Goal: Information Seeking & Learning: Understand process/instructions

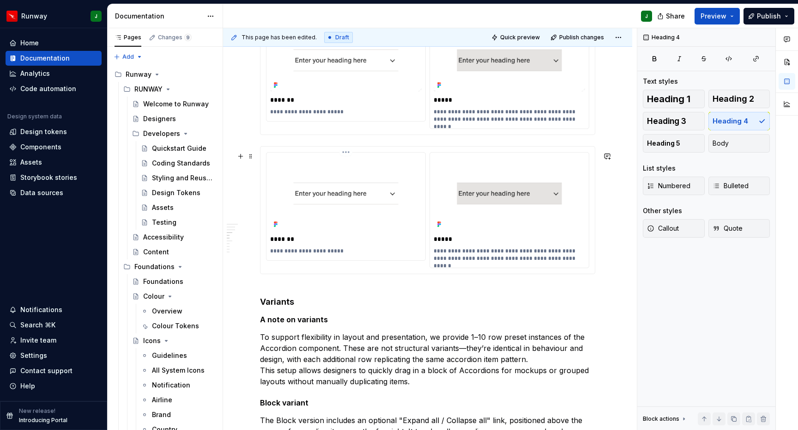
scroll to position [723, 0]
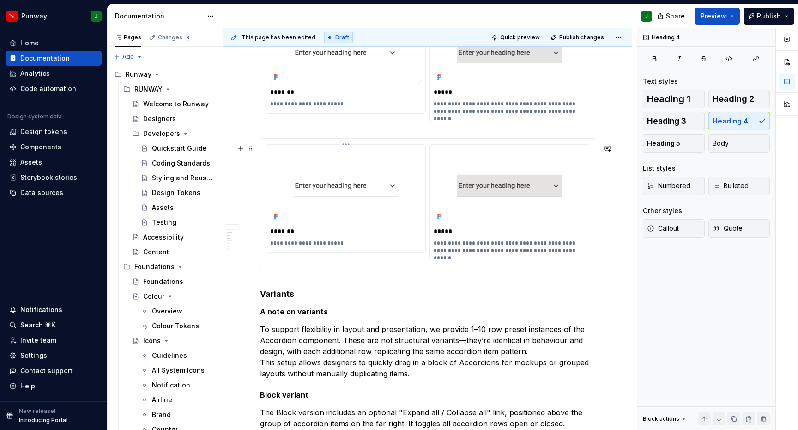
click at [340, 189] on img "To enrich screen reader interactions, please activate Accessibility in Grammarl…" at bounding box center [346, 185] width 152 height 74
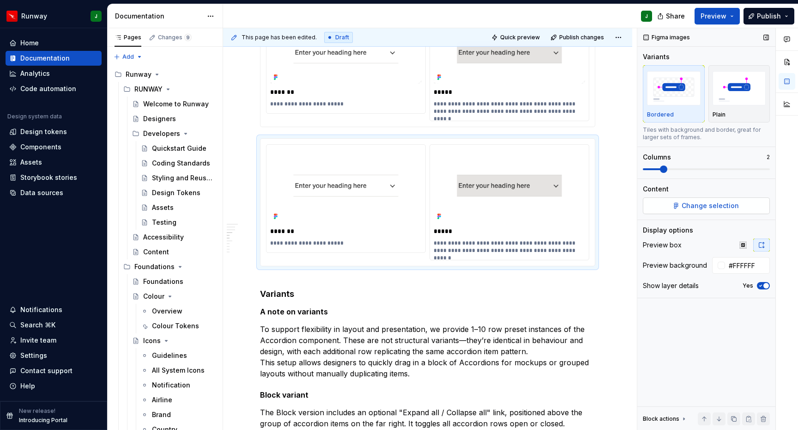
click at [718, 206] on span "Change selection" at bounding box center [710, 205] width 57 height 9
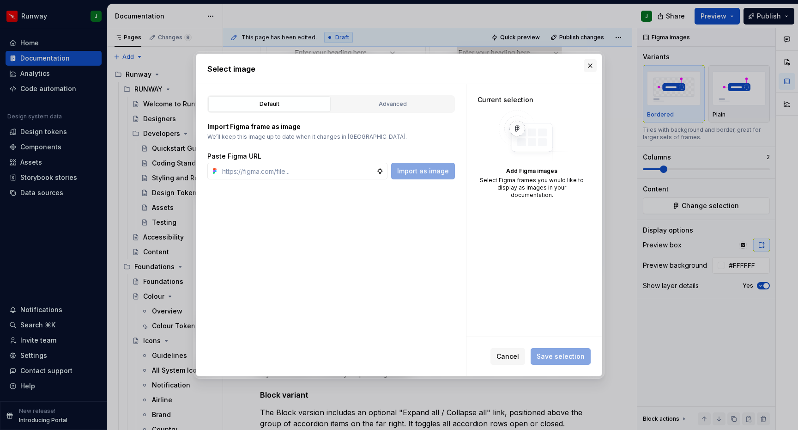
click at [591, 65] on button "button" at bounding box center [590, 65] width 13 height 13
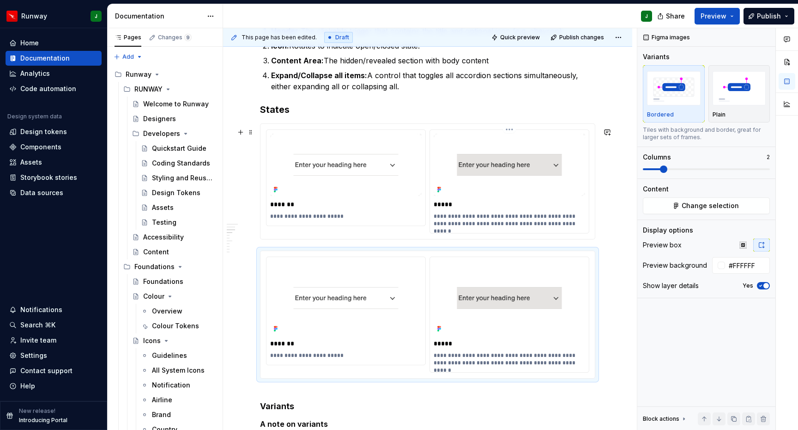
scroll to position [662, 0]
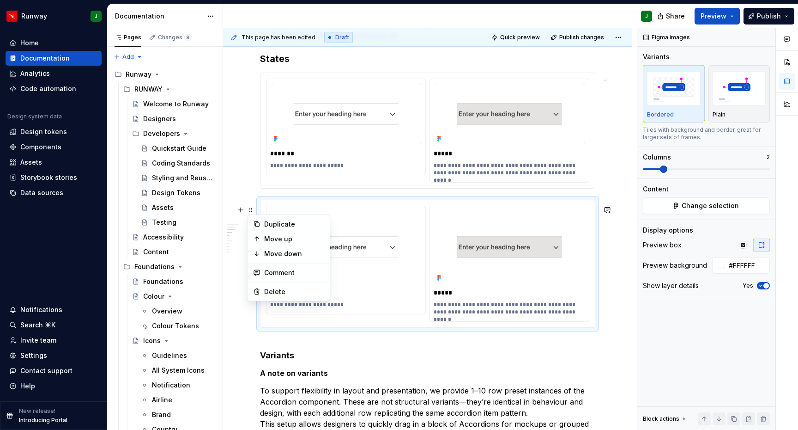
click at [274, 297] on p "*******" at bounding box center [347, 292] width 154 height 9
click at [250, 208] on span at bounding box center [250, 209] width 7 height 13
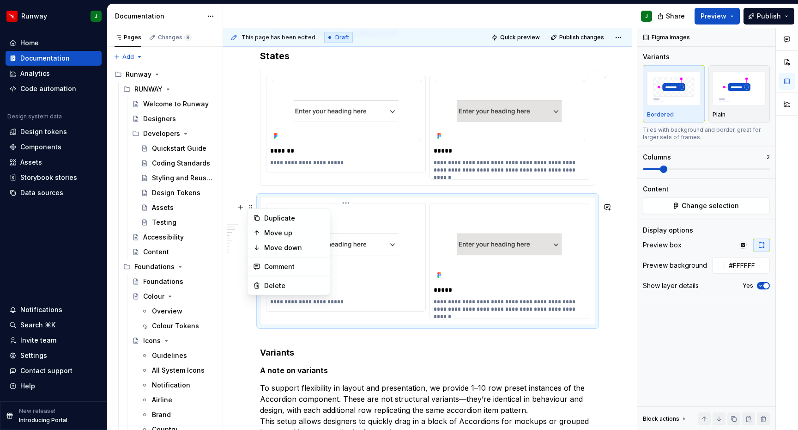
scroll to position [668, 0]
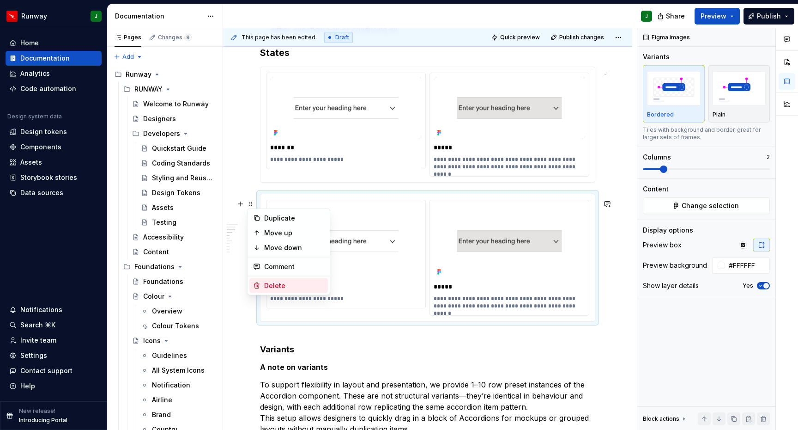
click at [274, 284] on div "Delete" at bounding box center [294, 285] width 60 height 9
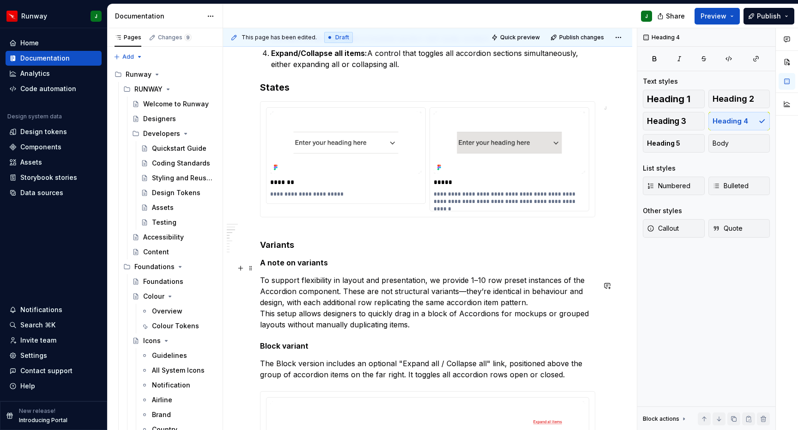
scroll to position [618, 0]
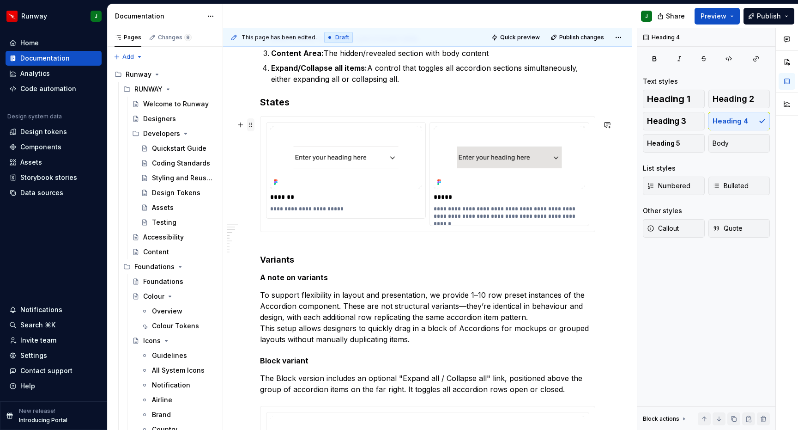
click at [250, 124] on span at bounding box center [250, 124] width 7 height 13
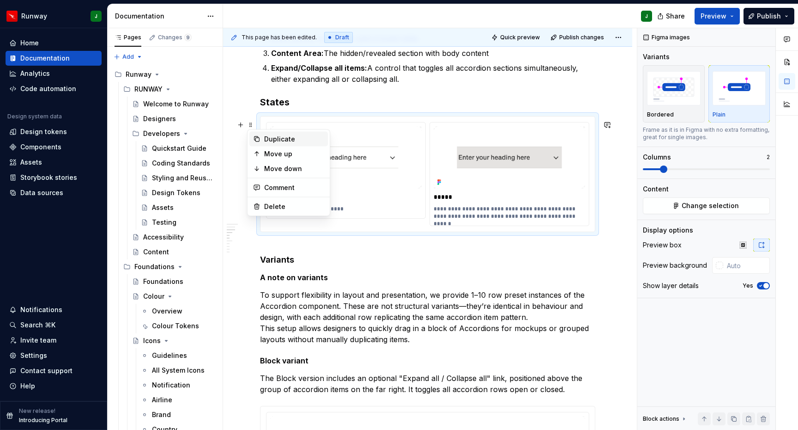
click at [284, 140] on div "Duplicate" at bounding box center [294, 138] width 60 height 9
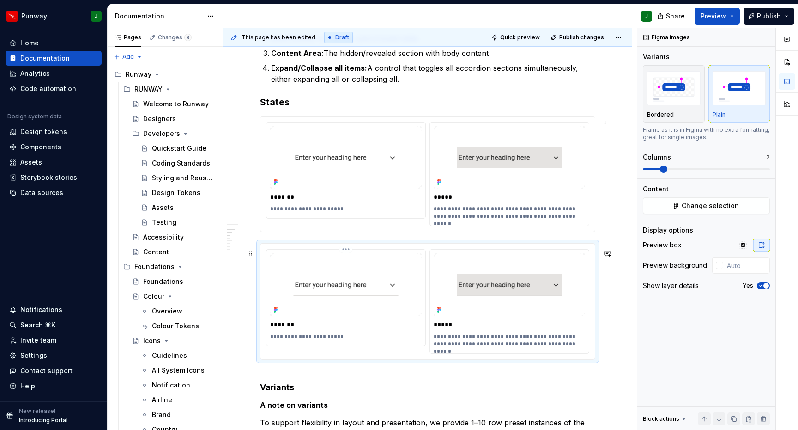
click at [358, 277] on img "To enrich screen reader interactions, please activate Accessibility in Grammarl…" at bounding box center [346, 284] width 152 height 63
click at [698, 205] on span "Change selection" at bounding box center [710, 205] width 57 height 9
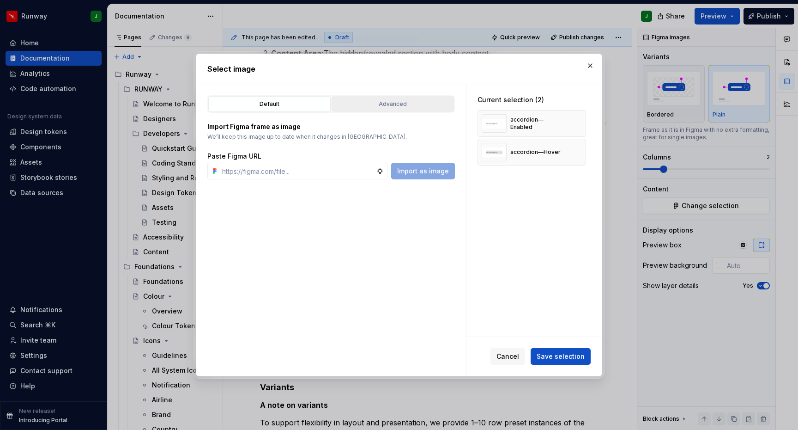
click at [384, 105] on div "Advanced" at bounding box center [393, 103] width 116 height 9
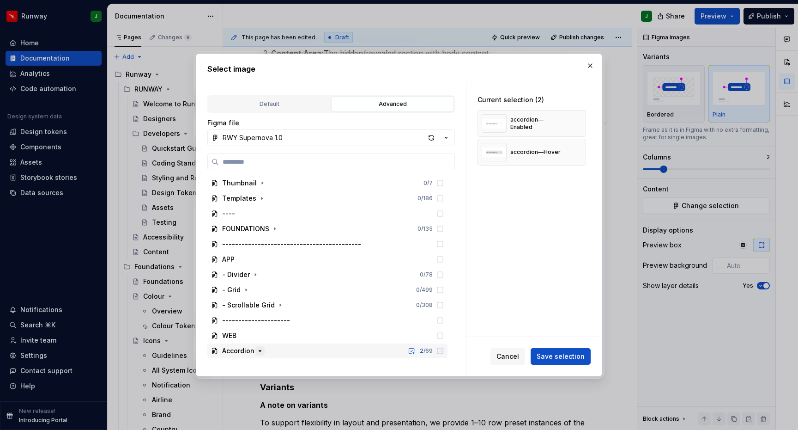
click at [259, 349] on icon "button" at bounding box center [259, 350] width 7 height 7
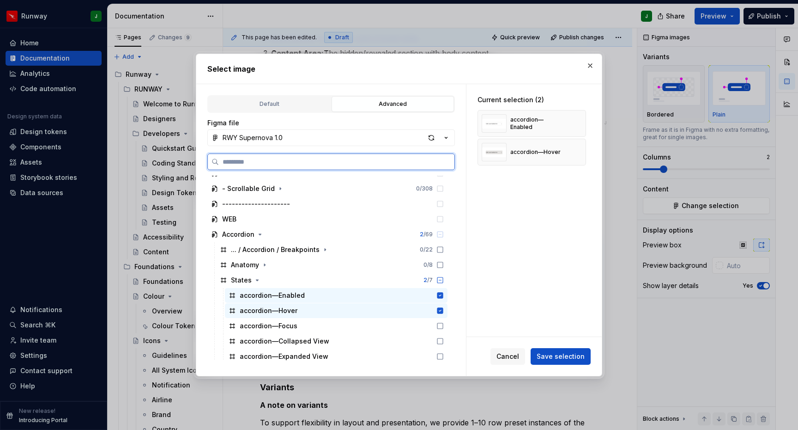
scroll to position [212, 0]
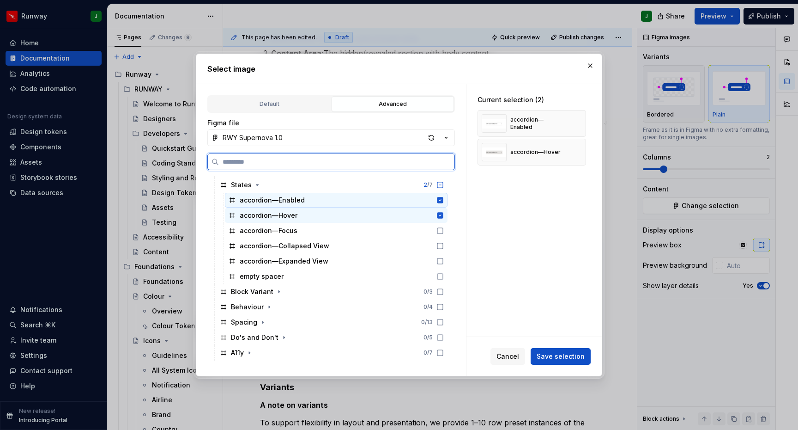
click at [444, 202] on icon at bounding box center [441, 200] width 6 height 6
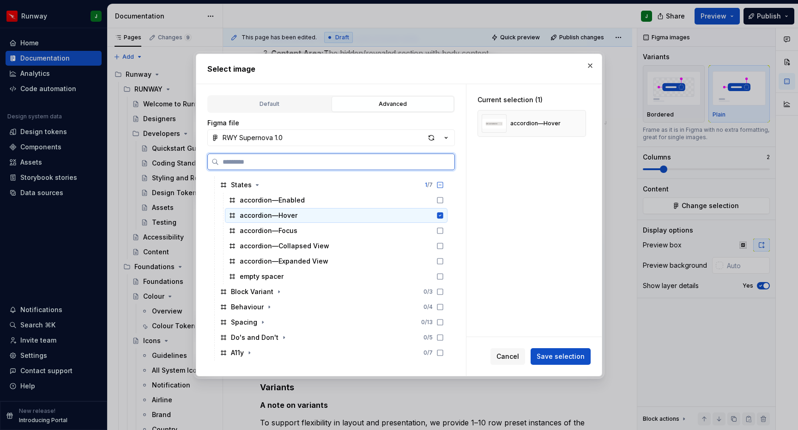
click at [444, 215] on icon at bounding box center [440, 215] width 7 height 7
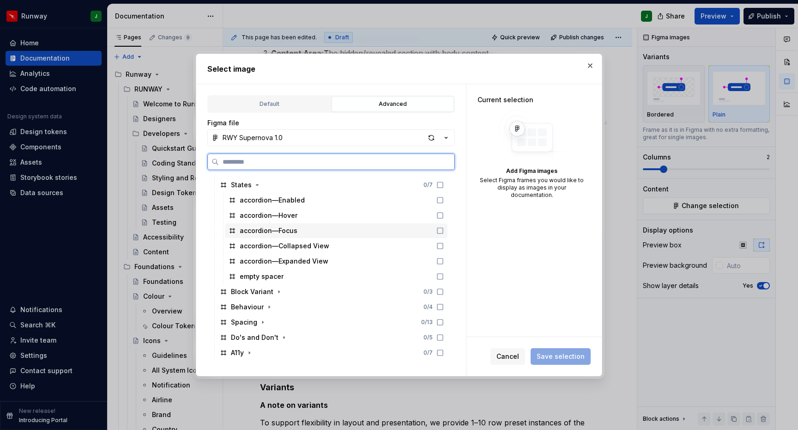
click at [444, 229] on icon at bounding box center [440, 230] width 7 height 7
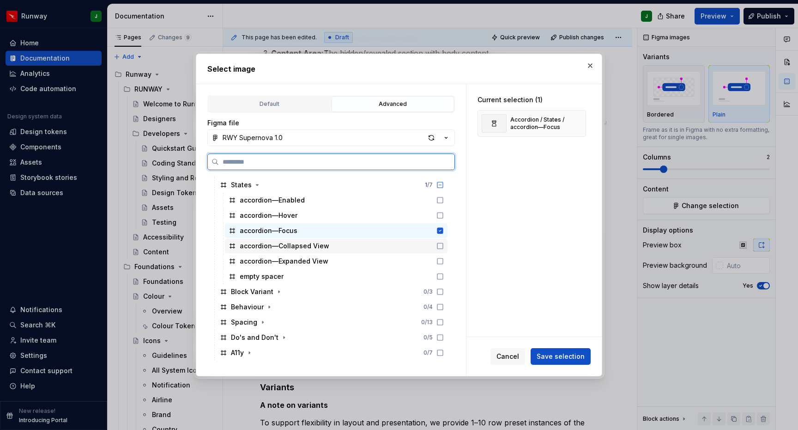
click at [443, 243] on icon at bounding box center [441, 246] width 6 height 6
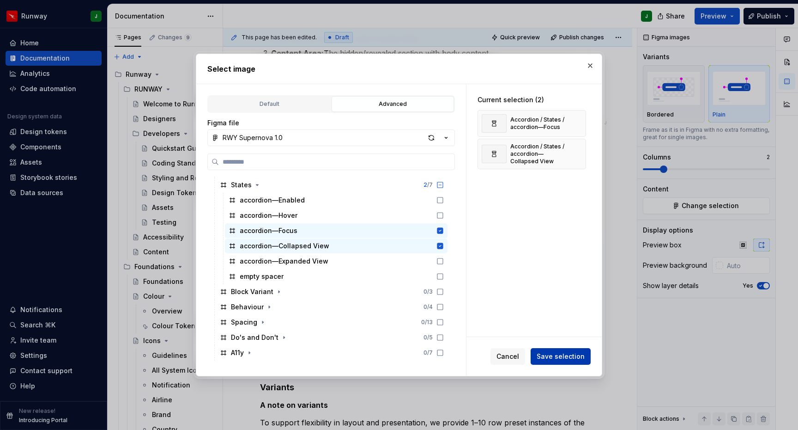
click at [560, 359] on span "Save selection" at bounding box center [561, 356] width 48 height 9
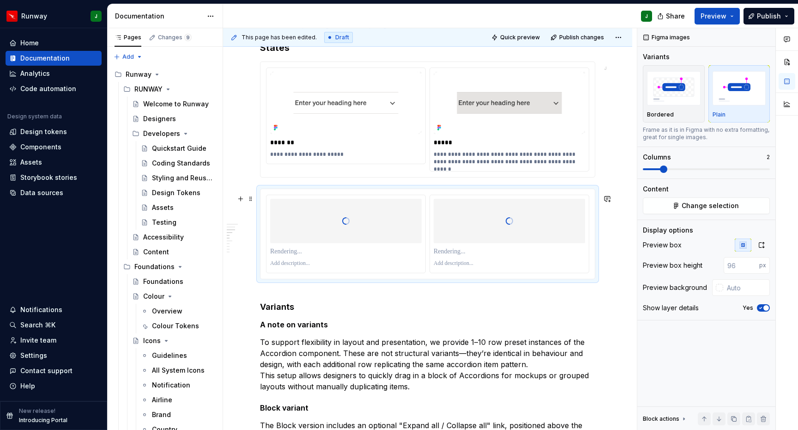
scroll to position [687, 0]
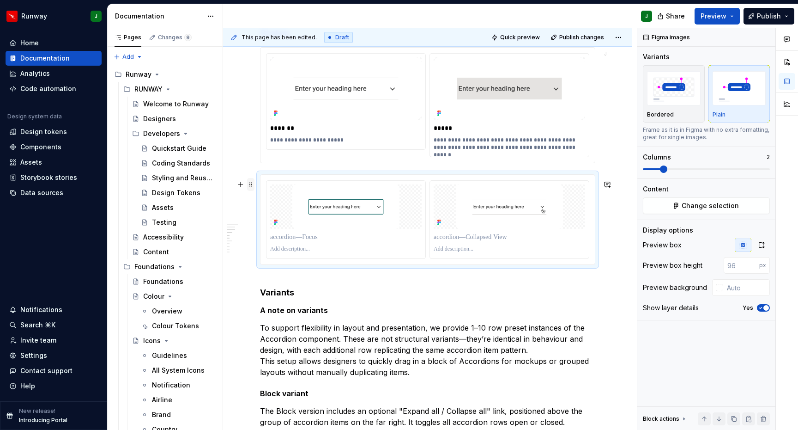
click at [249, 184] on span at bounding box center [250, 184] width 7 height 13
click at [279, 201] on div "Duplicate" at bounding box center [294, 198] width 60 height 9
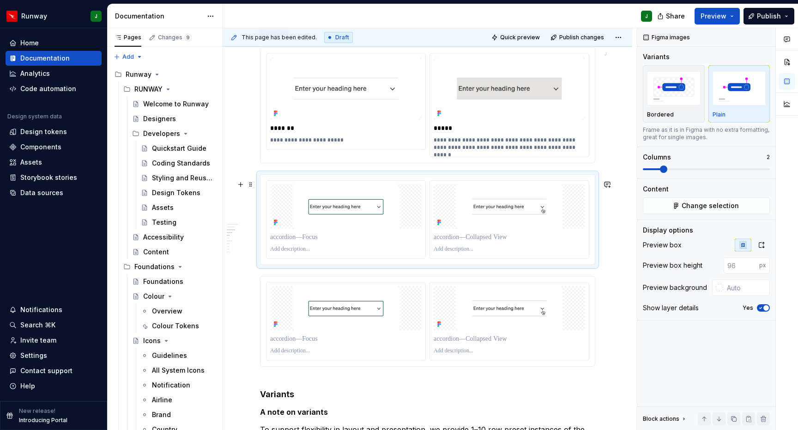
click at [382, 182] on div "To enrich screen reader interactions, please activate Accessibility in Grammarl…" at bounding box center [428, 220] width 335 height 90
click at [761, 244] on icon "button" at bounding box center [761, 244] width 7 height 7
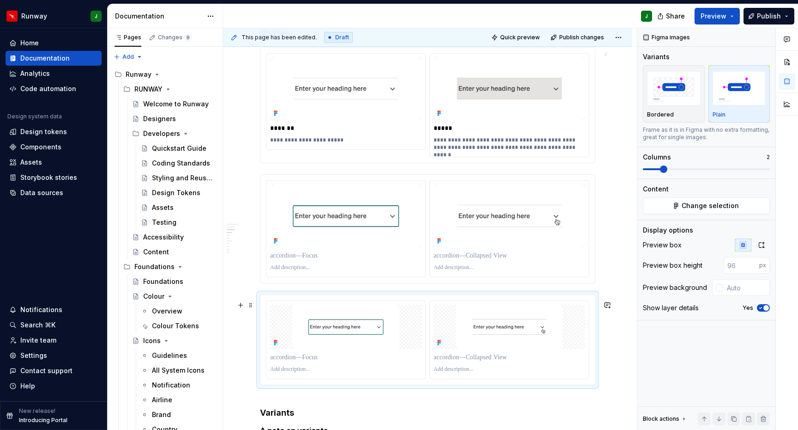
click at [283, 305] on div "To enrich screen reader interactions, please activate Accessibility in Grammarl…" at bounding box center [428, 340] width 335 height 90
click at [762, 246] on icon "button" at bounding box center [761, 244] width 7 height 7
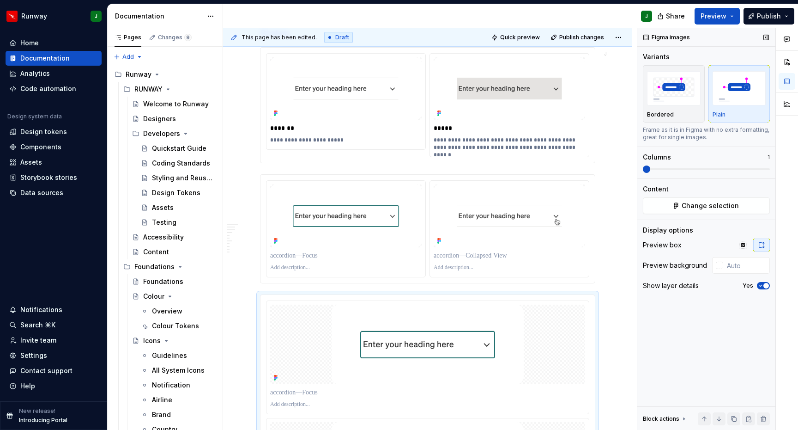
scroll to position [800, 0]
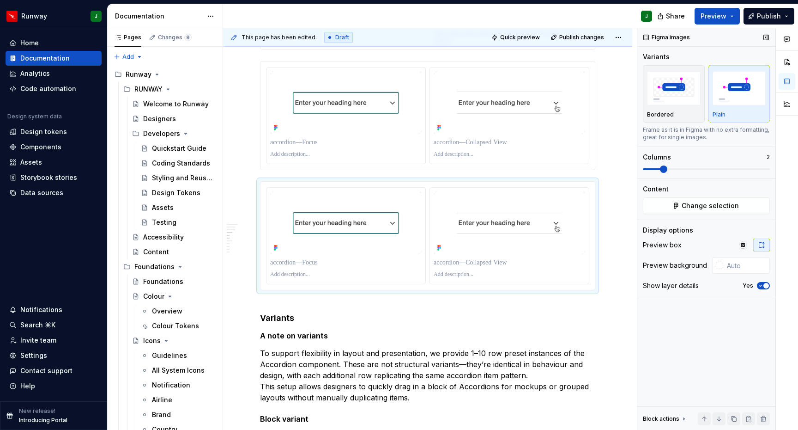
click at [660, 170] on span at bounding box center [663, 168] width 7 height 7
click at [409, 254] on img "To enrich screen reader interactions, please activate Accessibility in Grammarl…" at bounding box center [346, 222] width 152 height 63
click at [701, 207] on span "Change selection" at bounding box center [710, 205] width 57 height 9
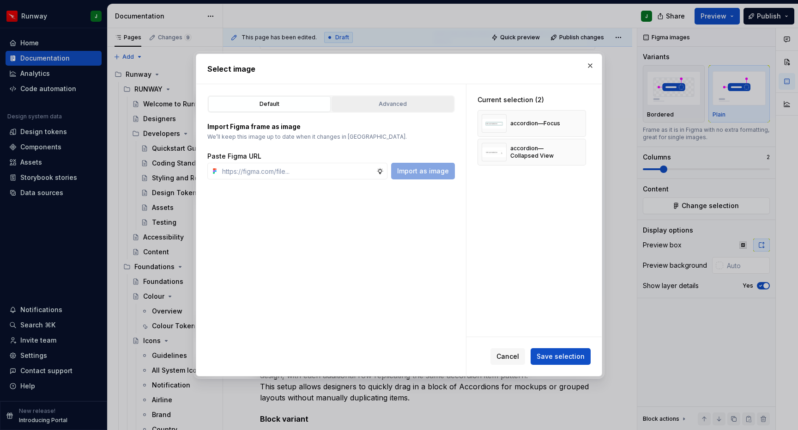
click at [393, 110] on button "Advanced" at bounding box center [393, 104] width 122 height 16
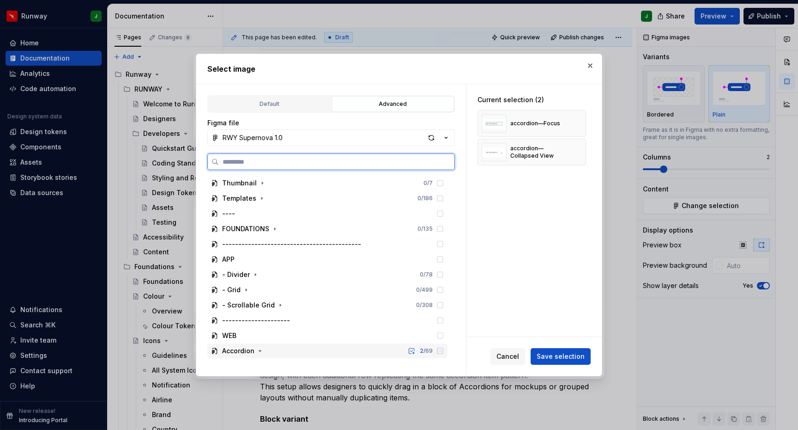
click at [341, 348] on div "Accordion 2 / 69" at bounding box center [327, 350] width 240 height 15
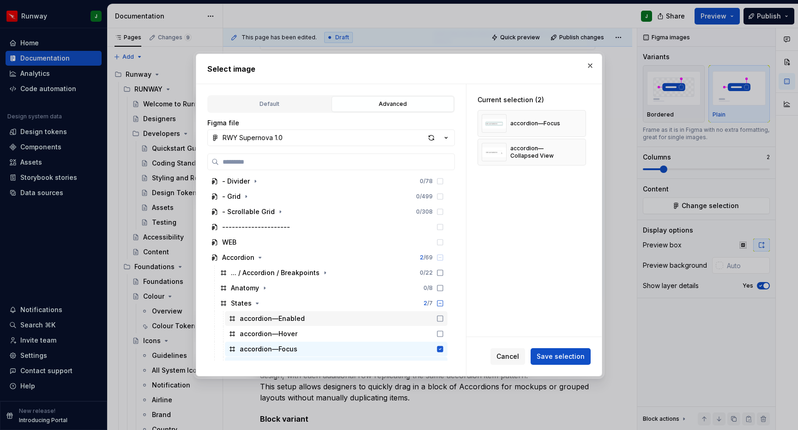
type textarea "*"
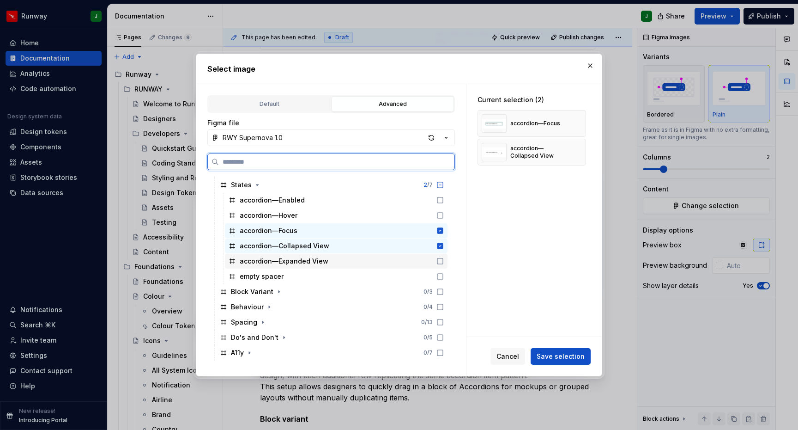
drag, startPoint x: 451, startPoint y: 260, endPoint x: 448, endPoint y: 238, distance: 22.4
click at [444, 258] on icon at bounding box center [440, 260] width 7 height 7
drag, startPoint x: 450, startPoint y: 232, endPoint x: 450, endPoint y: 244, distance: 12.5
click at [444, 232] on icon at bounding box center [441, 231] width 6 height 6
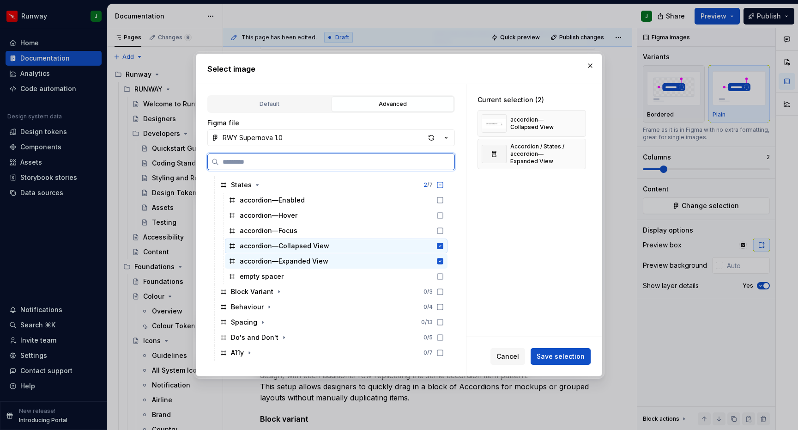
click at [444, 244] on icon at bounding box center [441, 246] width 6 height 6
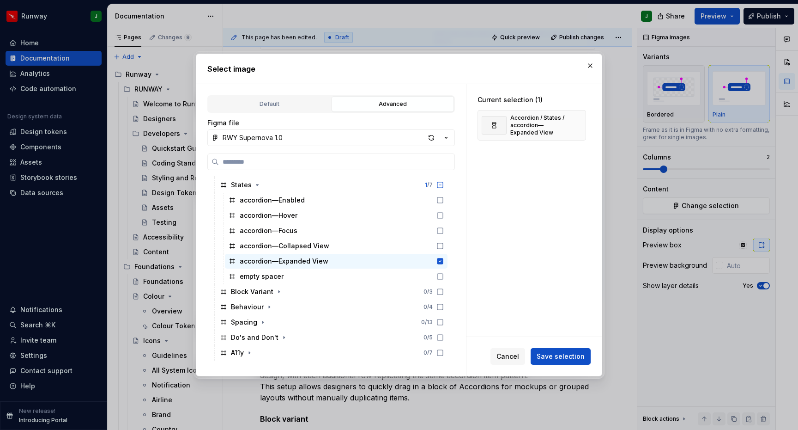
drag, startPoint x: 573, startPoint y: 360, endPoint x: 567, endPoint y: 360, distance: 5.1
click at [573, 360] on span "Save selection" at bounding box center [561, 356] width 48 height 9
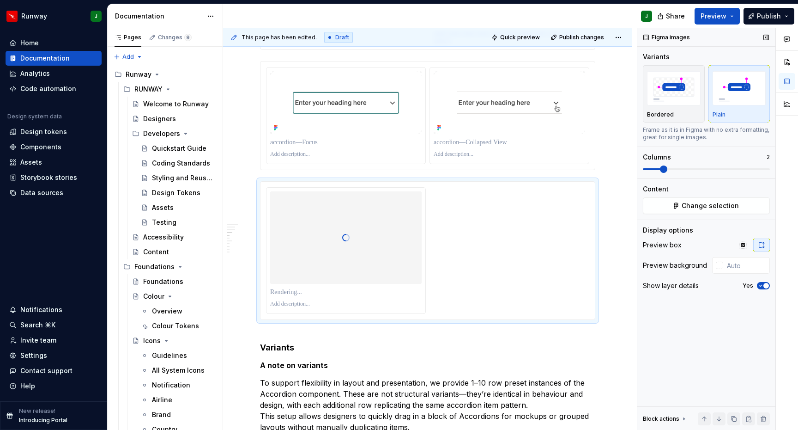
click at [664, 168] on span at bounding box center [663, 168] width 7 height 7
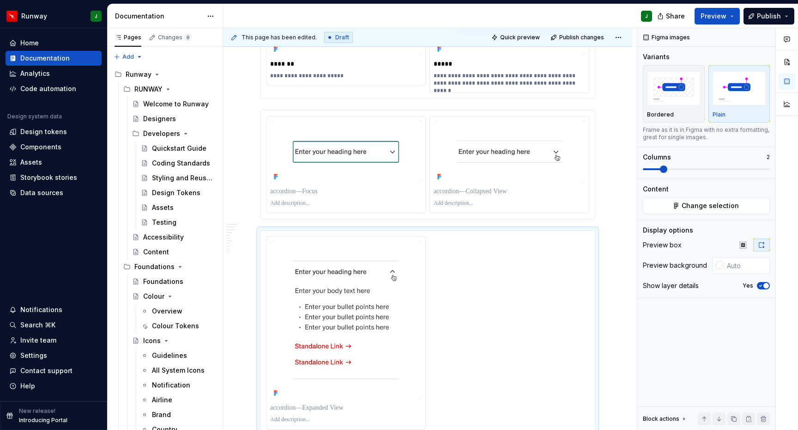
click at [284, 196] on p "To enrich screen reader interactions, please activate Accessibility in Grammarl…" at bounding box center [346, 191] width 152 height 9
click at [285, 196] on p "To enrich screen reader interactions, please activate Accessibility in Grammarl…" at bounding box center [346, 191] width 152 height 9
click at [279, 196] on p "*****" at bounding box center [347, 191] width 154 height 9
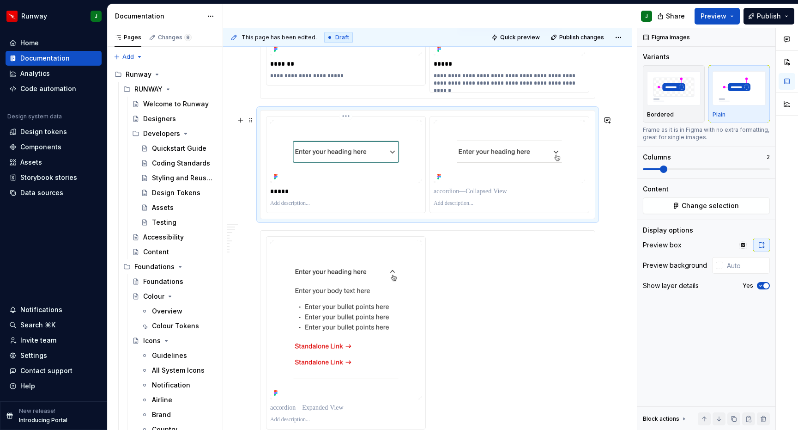
click at [284, 207] on p "To enrich screen reader interactions, please activate Accessibility in Grammarl…" at bounding box center [346, 203] width 152 height 7
click at [459, 205] on div "To enrich screen reader interactions, please activate Accessibility in Grammarl…" at bounding box center [510, 203] width 152 height 11
click at [460, 196] on p "To enrich screen reader interactions, please activate Accessibility in Grammarl…" at bounding box center [510, 191] width 152 height 9
drag, startPoint x: 454, startPoint y: 209, endPoint x: 784, endPoint y: 248, distance: 332.2
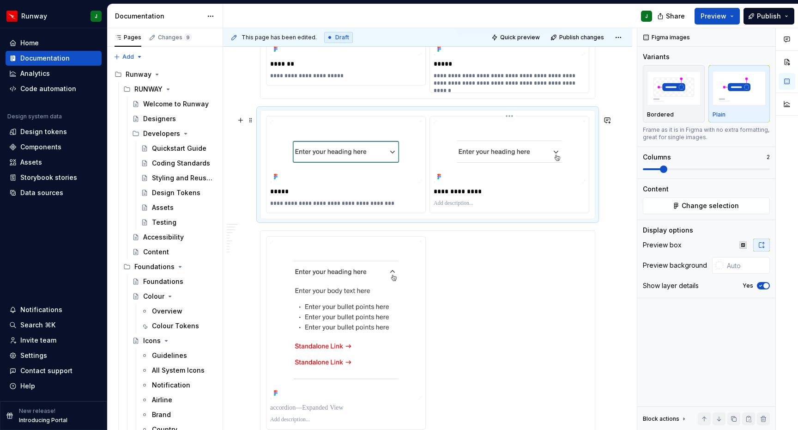
click at [454, 207] on p "To enrich screen reader interactions, please activate Accessibility in Grammarl…" at bounding box center [510, 203] width 152 height 7
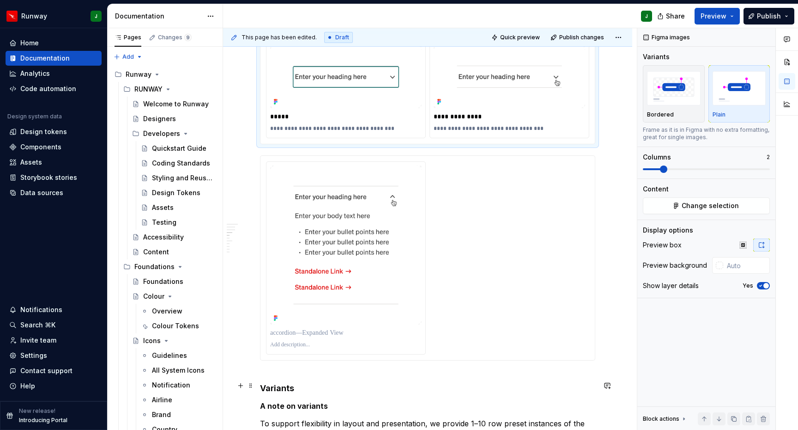
scroll to position [862, 0]
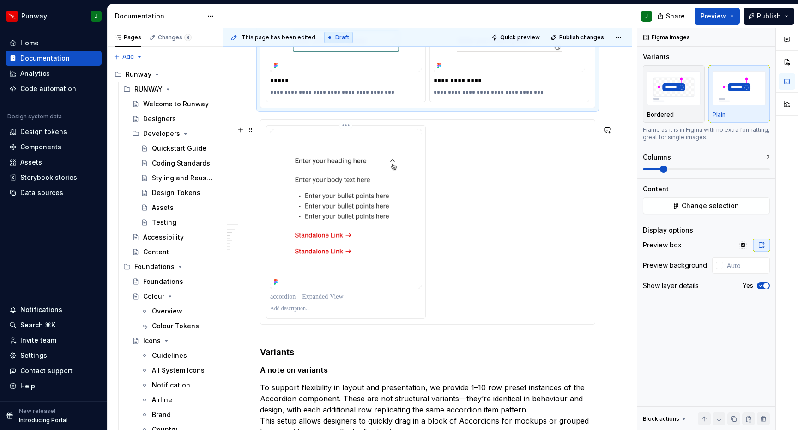
click at [293, 301] on p "To enrich screen reader interactions, please activate Accessibility in Grammarl…" at bounding box center [346, 296] width 152 height 9
click at [296, 312] on p "To enrich screen reader interactions, please activate Accessibility in Grammarl…" at bounding box center [346, 308] width 152 height 7
click at [472, 85] on p "**********" at bounding box center [511, 80] width 154 height 9
drag, startPoint x: 470, startPoint y: 87, endPoint x: 490, endPoint y: 86, distance: 20.3
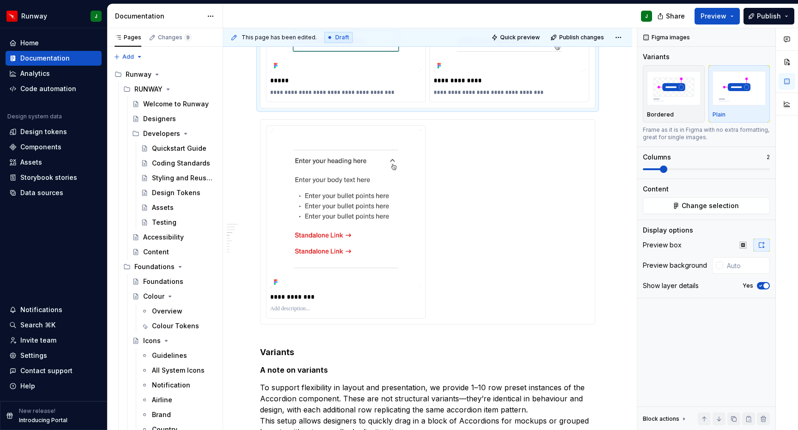
click at [472, 85] on p "**********" at bounding box center [511, 80] width 154 height 9
click at [285, 312] on p "To enrich screen reader interactions, please activate Accessibility in Grammarl…" at bounding box center [346, 308] width 152 height 7
drag, startPoint x: 624, startPoint y: 302, endPoint x: 762, endPoint y: 272, distance: 141.0
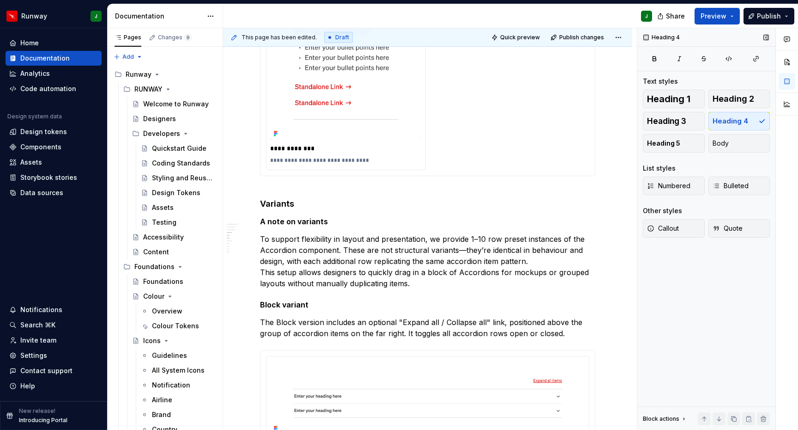
scroll to position [1029, 0]
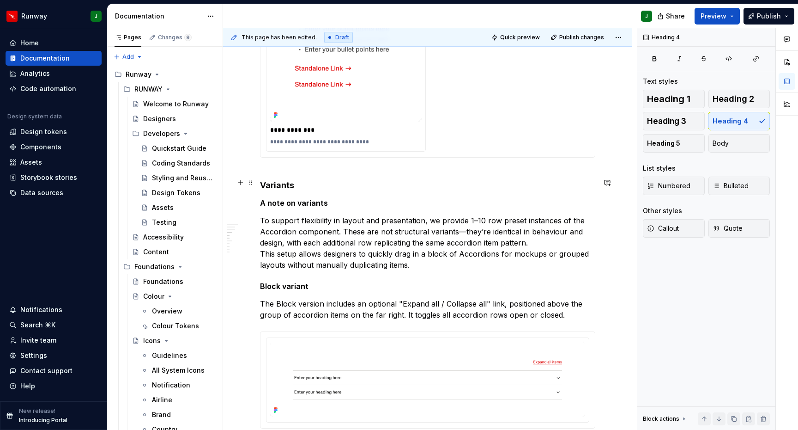
click at [276, 191] on h4 "Variants" at bounding box center [427, 180] width 335 height 22
click at [669, 121] on span "Heading 3" at bounding box center [666, 120] width 39 height 9
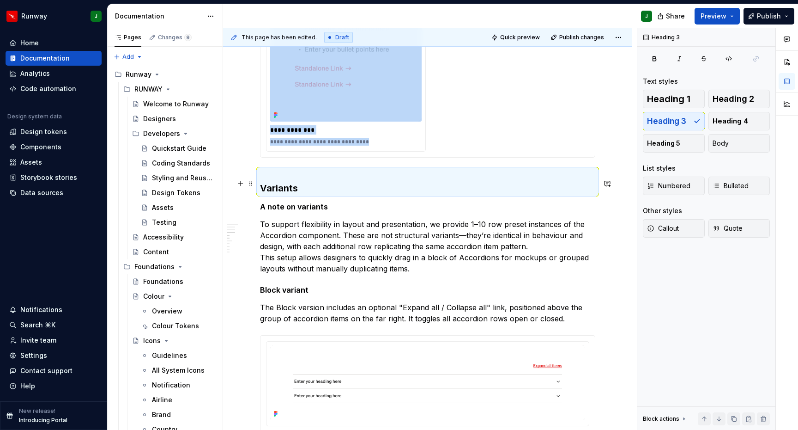
click at [274, 184] on h3 "Variants" at bounding box center [427, 182] width 335 height 26
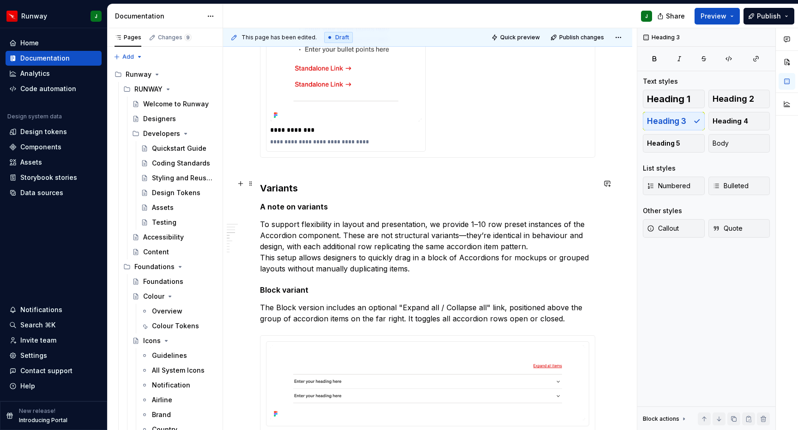
click at [262, 195] on h3 "Variants" at bounding box center [427, 182] width 335 height 26
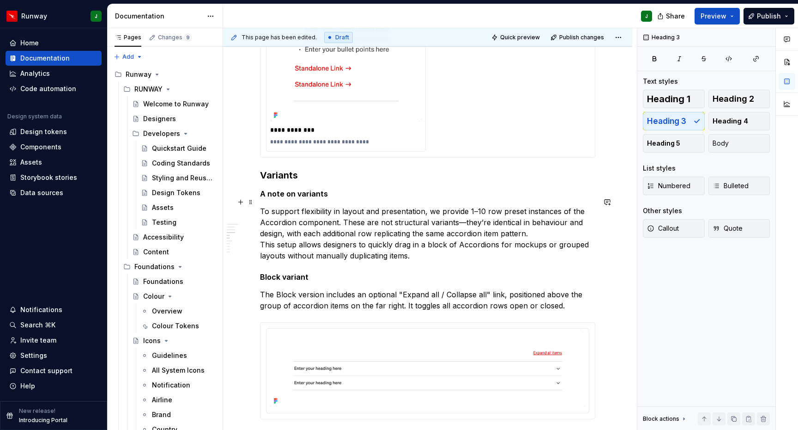
click at [299, 196] on div "**********" at bounding box center [427, 271] width 335 height 2191
click at [315, 198] on h5 "A note on variants" at bounding box center [427, 193] width 335 height 9
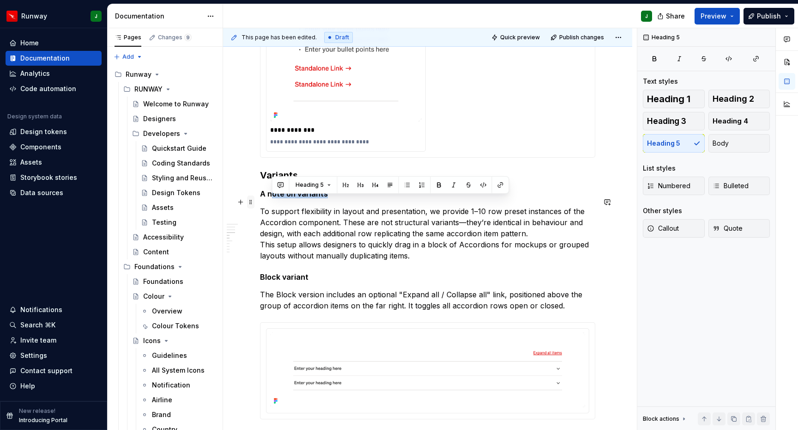
drag, startPoint x: 284, startPoint y: 201, endPoint x: 251, endPoint y: 201, distance: 32.8
click at [260, 201] on div "**********" at bounding box center [427, 277] width 335 height 2202
click at [300, 198] on h5 "A note on variants" at bounding box center [427, 193] width 335 height 9
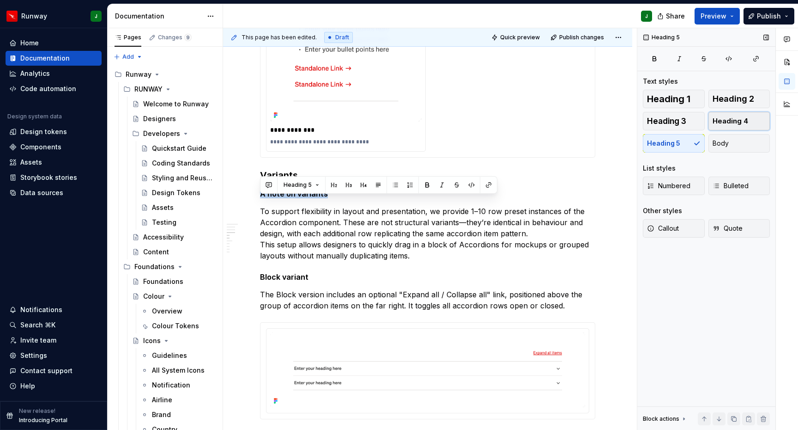
click at [728, 127] on button "Heading 4" at bounding box center [740, 121] width 62 height 18
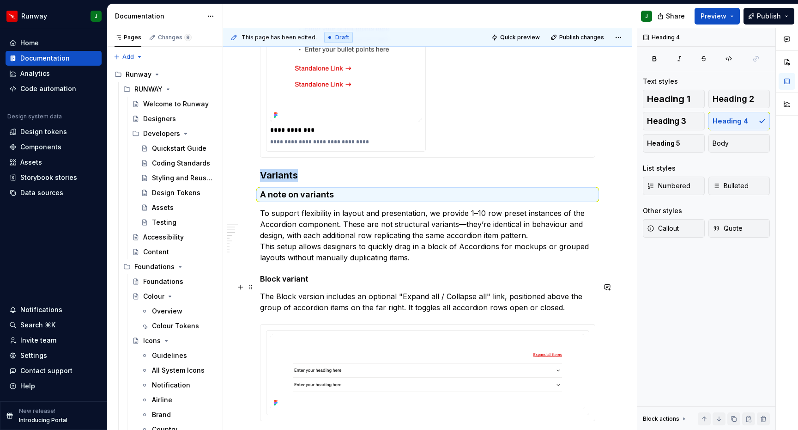
click at [285, 283] on h5 "Block variant" at bounding box center [427, 278] width 335 height 9
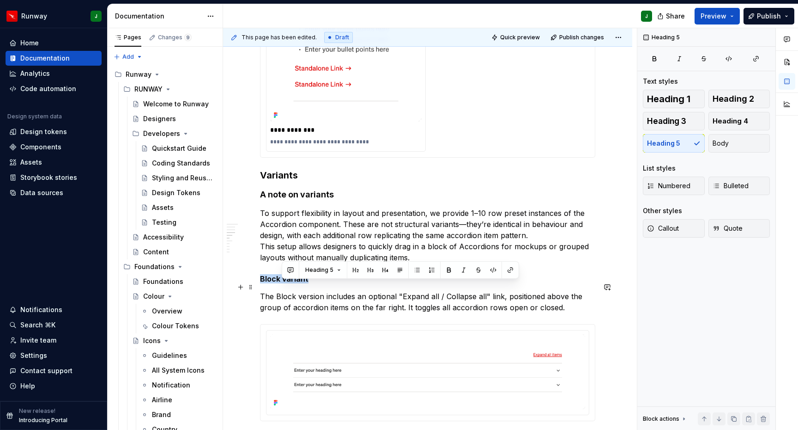
click at [285, 283] on h5 "Block variant" at bounding box center [427, 278] width 335 height 9
click at [745, 120] on span "Heading 4" at bounding box center [731, 120] width 36 height 9
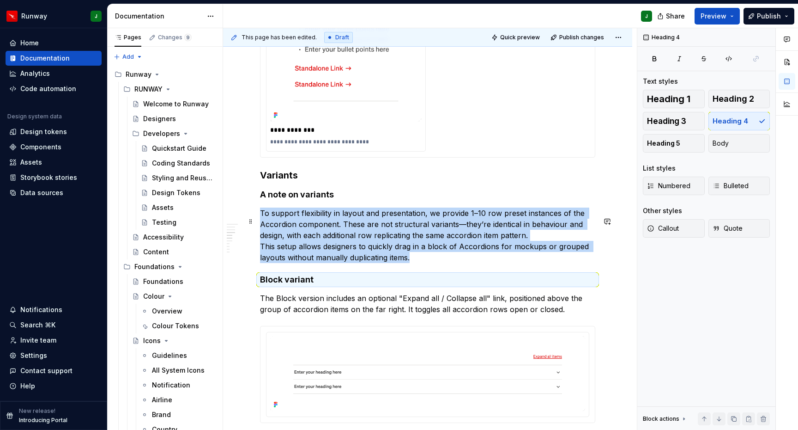
click at [533, 244] on p "To support flexibility in layout and presentation, we provide 1–10 row preset i…" at bounding box center [427, 234] width 335 height 55
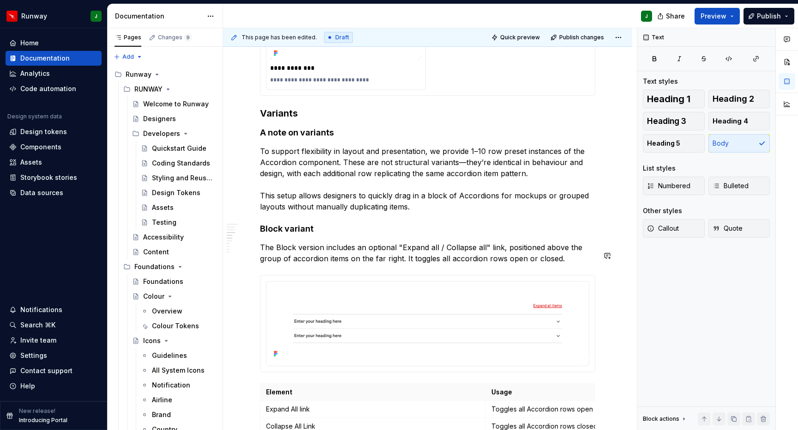
scroll to position [1036, 0]
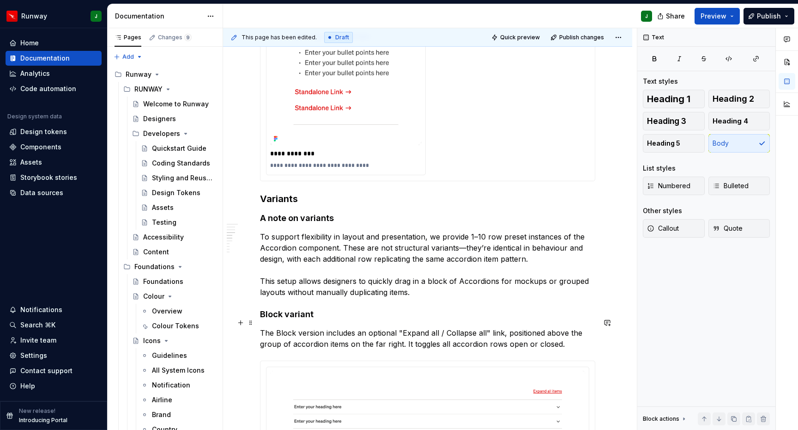
click at [316, 320] on h4 "Block variant" at bounding box center [427, 314] width 335 height 11
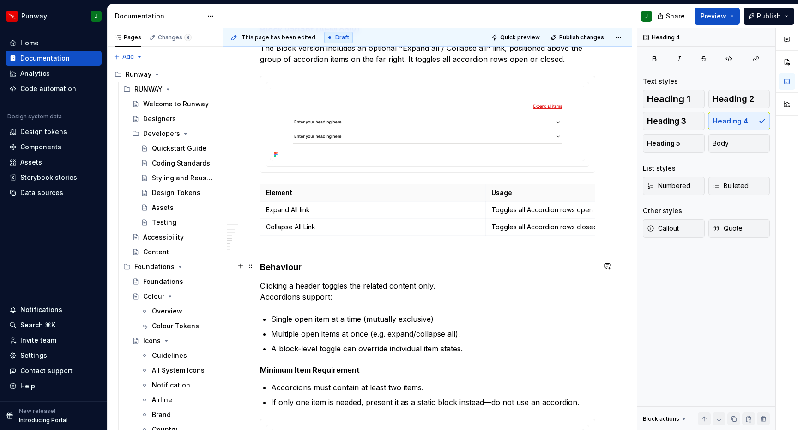
click at [284, 273] on h4 "Behaviour" at bounding box center [427, 261] width 335 height 22
click at [277, 273] on h4 "Behaviour" at bounding box center [427, 261] width 335 height 22
click at [671, 123] on span "Heading 3" at bounding box center [666, 120] width 39 height 9
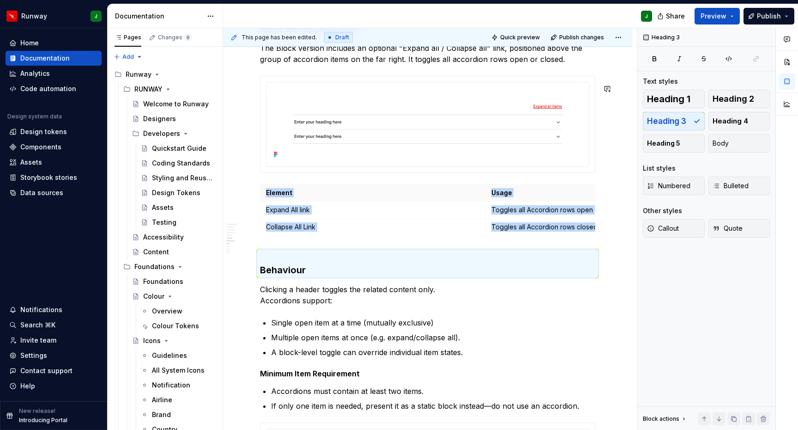
click at [270, 266] on h3 "Behaviour" at bounding box center [427, 263] width 335 height 26
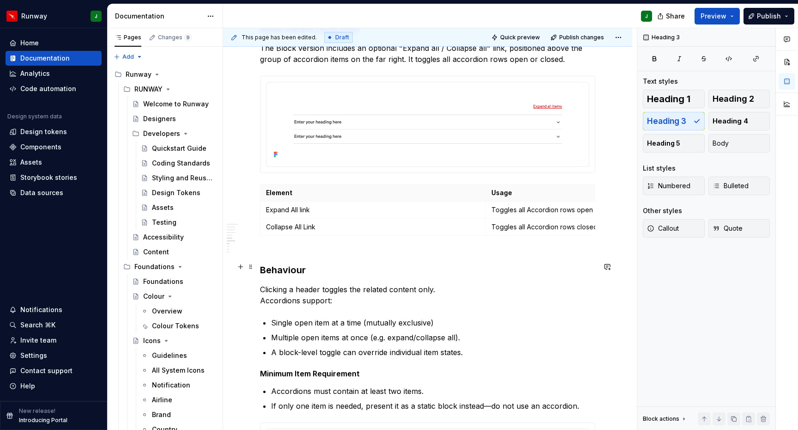
click at [262, 276] on h3 "Behaviour" at bounding box center [427, 263] width 335 height 26
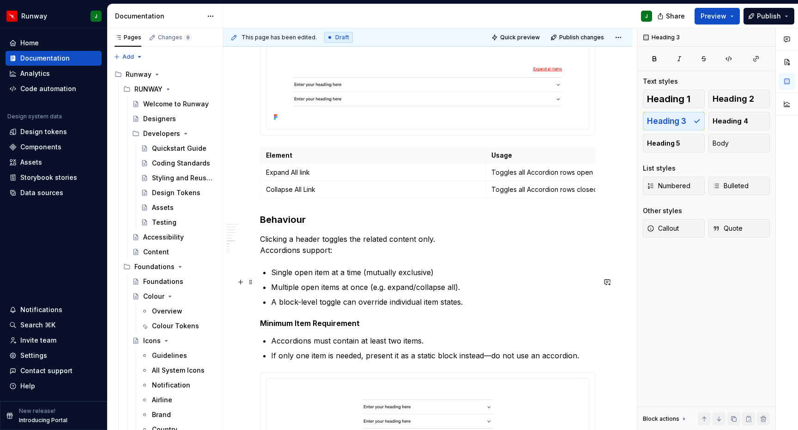
click at [327, 278] on p "Single open item at a time (mutually exclusive)" at bounding box center [433, 272] width 324 height 11
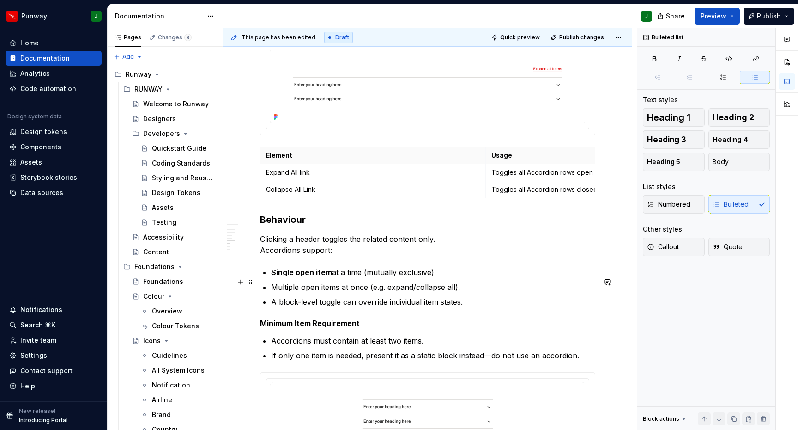
click at [441, 278] on p "Single open item at a time (mutually exclusive)" at bounding box center [433, 272] width 324 height 11
drag, startPoint x: 272, startPoint y: 296, endPoint x: 340, endPoint y: 297, distance: 67.9
click at [340, 292] on p "Multiple open items at once (e.g. expand/collapse all)." at bounding box center [433, 286] width 324 height 11
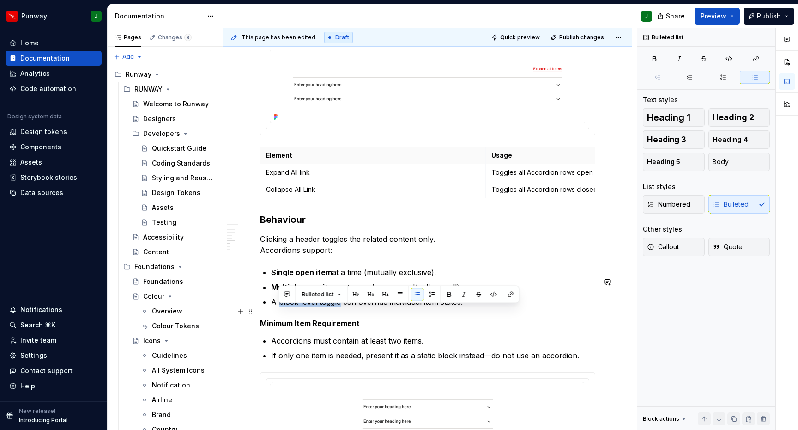
drag, startPoint x: 279, startPoint y: 313, endPoint x: 340, endPoint y: 313, distance: 61.5
click at [340, 307] on p "A block-level toggle can override individual item states." at bounding box center [433, 301] width 324 height 11
click at [325, 328] on h5 "Minimum Item Requirement" at bounding box center [427, 322] width 335 height 9
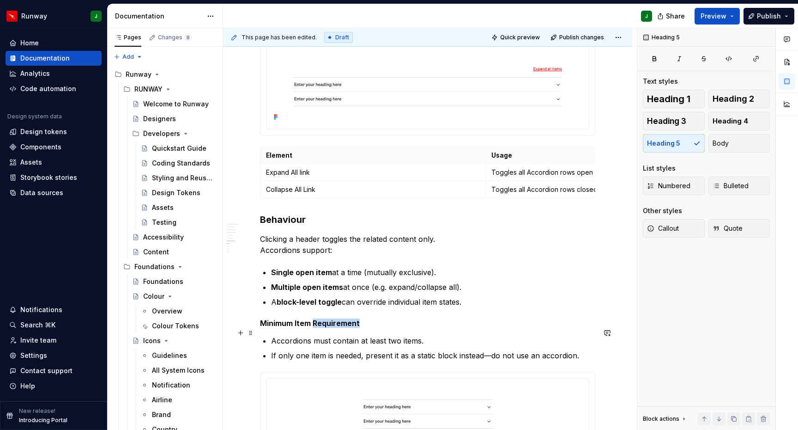
click at [325, 328] on h5 "Minimum Item Requirement" at bounding box center [427, 322] width 335 height 9
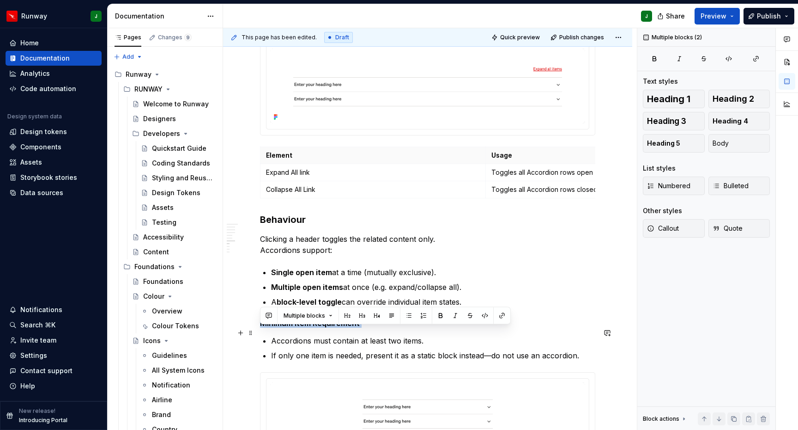
drag, startPoint x: 339, startPoint y: 333, endPoint x: 354, endPoint y: 333, distance: 15.3
click at [339, 328] on h5 "Minimum Item Requirement" at bounding box center [427, 322] width 335 height 9
drag, startPoint x: 362, startPoint y: 333, endPoint x: 248, endPoint y: 333, distance: 114.1
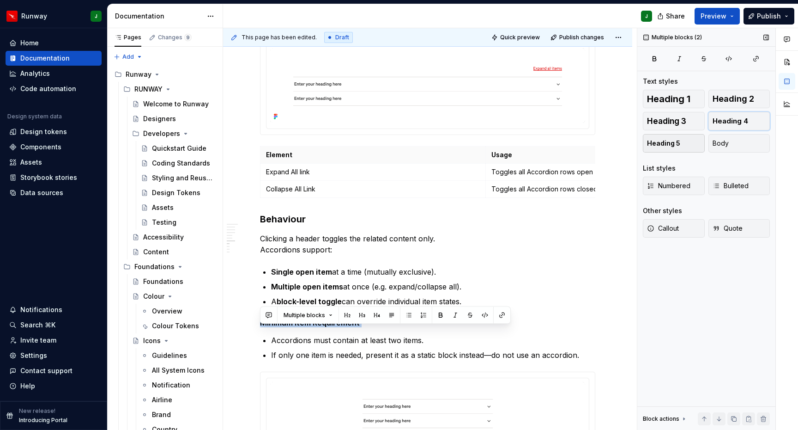
click at [732, 122] on span "Heading 4" at bounding box center [731, 120] width 36 height 9
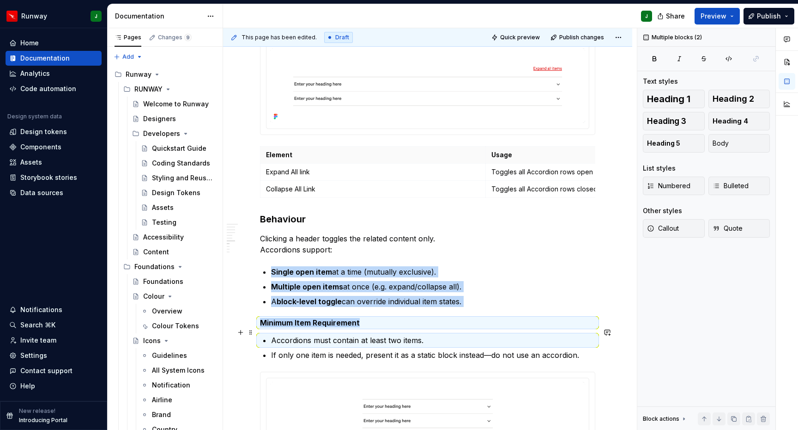
click at [336, 327] on h5 "Minimum Item Requirement" at bounding box center [427, 322] width 335 height 9
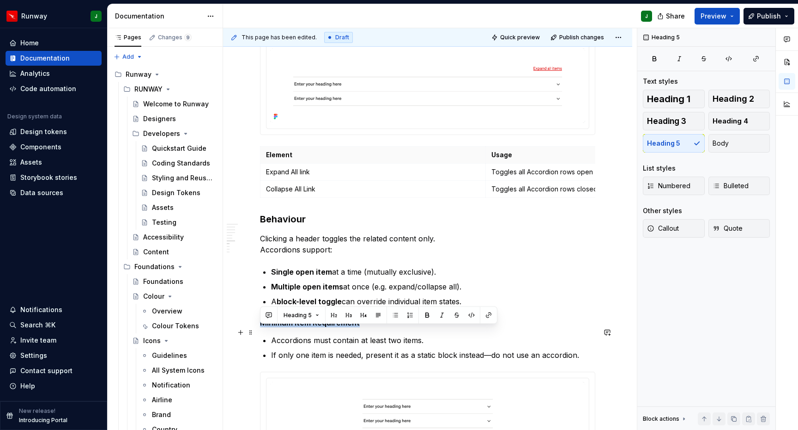
drag, startPoint x: 316, startPoint y: 331, endPoint x: 259, endPoint y: 330, distance: 57.3
click at [258, 331] on div "**********" at bounding box center [427, 33] width 409 height 2359
click at [361, 314] on button "button" at bounding box center [363, 315] width 13 height 13
click at [362, 307] on p "A block-level toggle can override individual item states." at bounding box center [433, 301] width 324 height 11
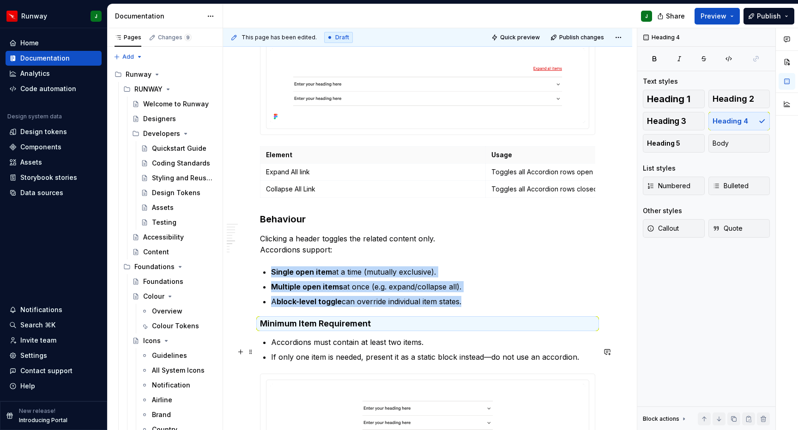
drag, startPoint x: 344, startPoint y: 355, endPoint x: 339, endPoint y: 352, distance: 6.2
click at [344, 347] on p "Accordions must contain at least two items." at bounding box center [433, 341] width 324 height 11
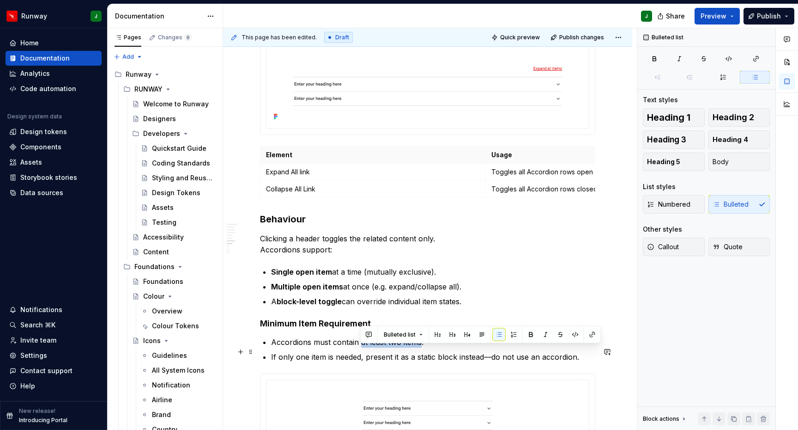
drag, startPoint x: 361, startPoint y: 352, endPoint x: 536, endPoint y: 324, distance: 176.8
click at [421, 347] on p "Accordions must contain at least two items." at bounding box center [433, 341] width 324 height 11
click at [535, 335] on button "button" at bounding box center [531, 334] width 13 height 13
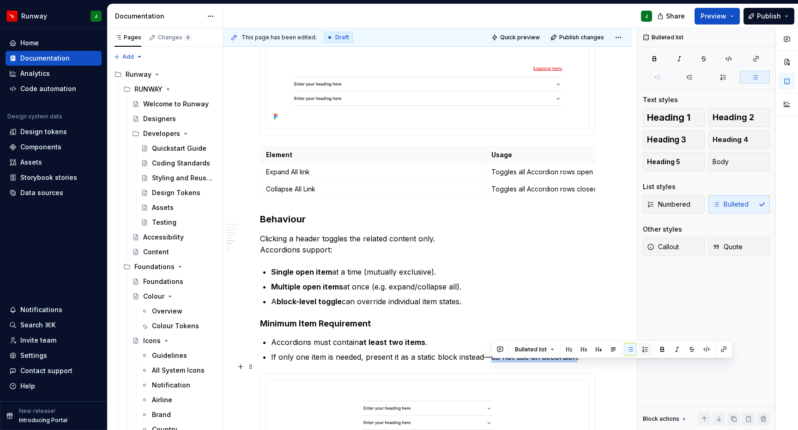
drag, startPoint x: 493, startPoint y: 366, endPoint x: 650, endPoint y: 349, distance: 157.6
click at [575, 362] on p "If only one item is needed, present it as a static block instead—do not use an …" at bounding box center [433, 356] width 324 height 11
click at [661, 347] on button "button" at bounding box center [662, 349] width 13 height 13
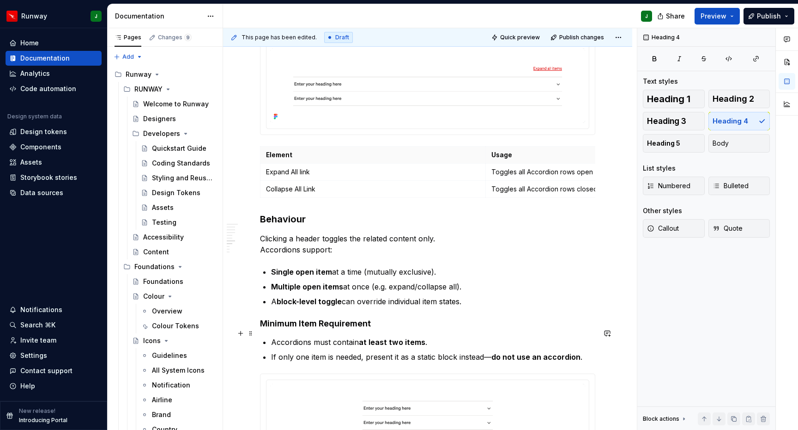
click at [414, 329] on h4 "Minimum Item Requirement" at bounding box center [427, 323] width 335 height 11
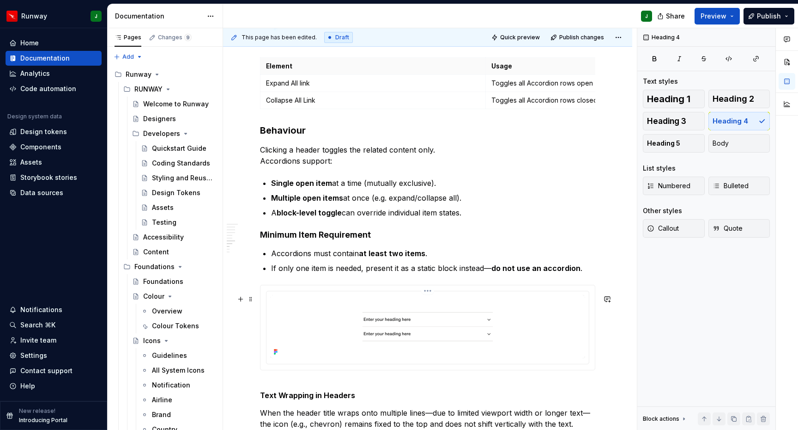
scroll to position [1430, 0]
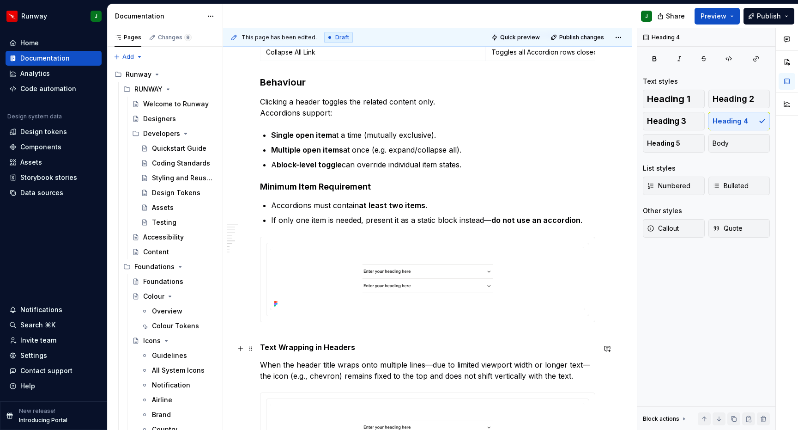
drag, startPoint x: 331, startPoint y: 361, endPoint x: 345, endPoint y: 358, distance: 14.3
click at [332, 352] on h5 "Text Wrapping in Headers" at bounding box center [427, 342] width 335 height 18
click at [286, 344] on h5 "Text Wrapping in Headers" at bounding box center [427, 342] width 335 height 18
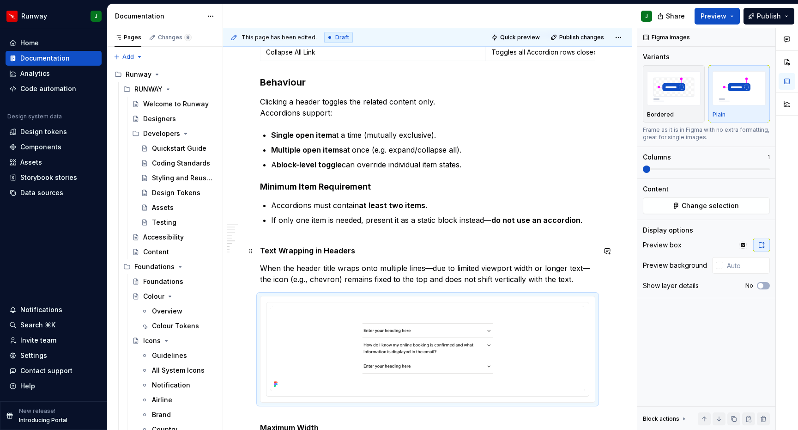
click at [319, 246] on h5 "Text Wrapping in Headers" at bounding box center [427, 246] width 335 height 18
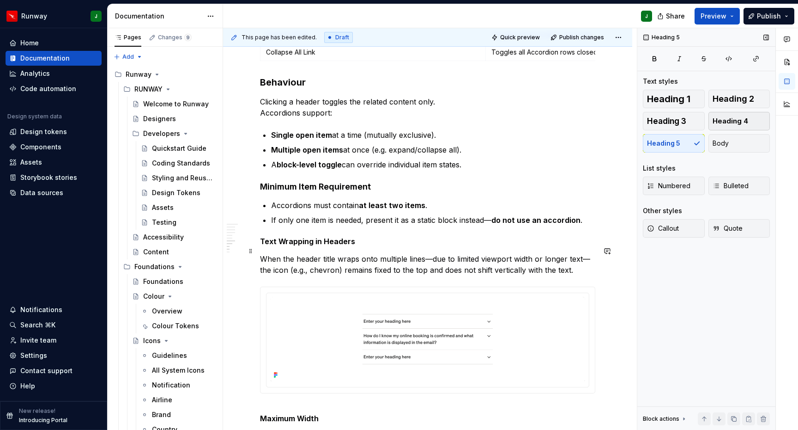
click at [355, 246] on h5 "Text Wrapping in Headers" at bounding box center [427, 241] width 335 height 9
click at [748, 123] on button "Heading 4" at bounding box center [740, 121] width 62 height 18
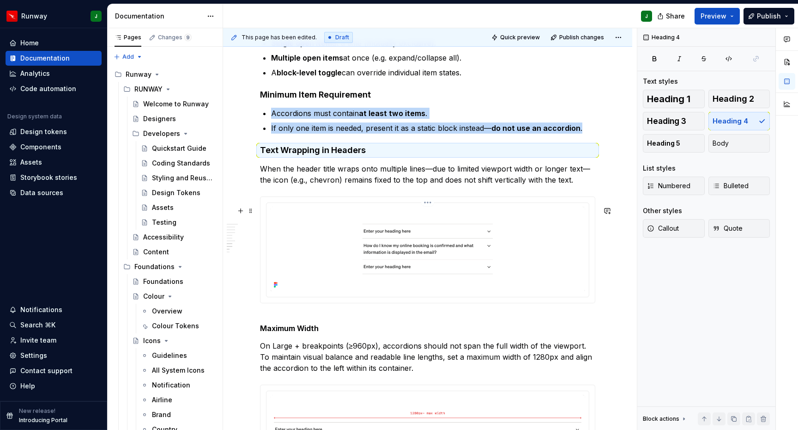
scroll to position [1565, 0]
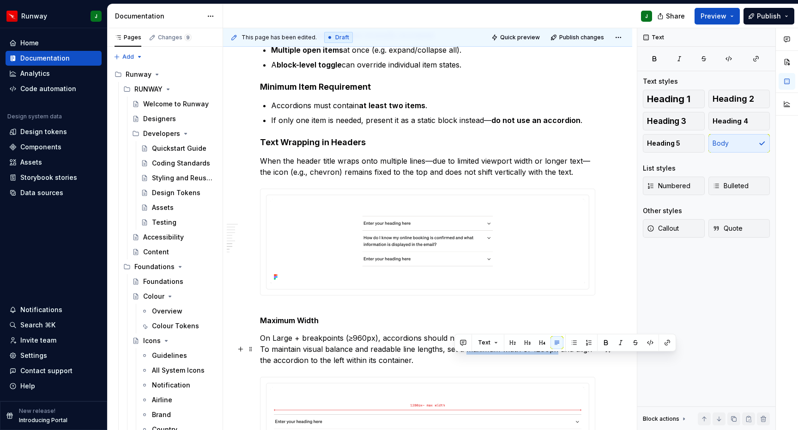
drag, startPoint x: 455, startPoint y: 361, endPoint x: 545, endPoint y: 362, distance: 89.6
click at [545, 362] on p "On Large + breakpoints (≥960px), accordions should not span the full width of t…" at bounding box center [427, 348] width 335 height 33
drag, startPoint x: 605, startPoint y: 342, endPoint x: 597, endPoint y: 347, distance: 10.4
click at [605, 342] on button "button" at bounding box center [606, 342] width 13 height 13
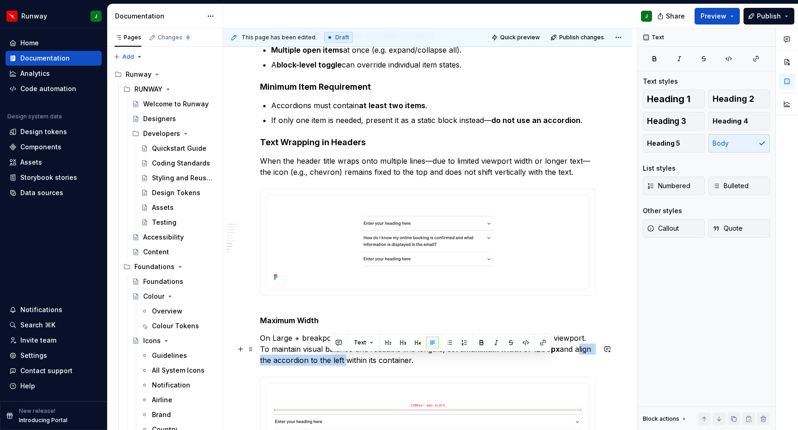
drag, startPoint x: 567, startPoint y: 360, endPoint x: 391, endPoint y: 356, distance: 175.7
click at [329, 366] on p "On Large + breakpoints (≥960px), accordions should not span the full width of t…" at bounding box center [427, 348] width 335 height 33
click at [481, 344] on button "button" at bounding box center [481, 342] width 13 height 13
click at [278, 347] on p "On Large + breakpoints (≥960px), accordions should not span the full width of t…" at bounding box center [427, 348] width 335 height 33
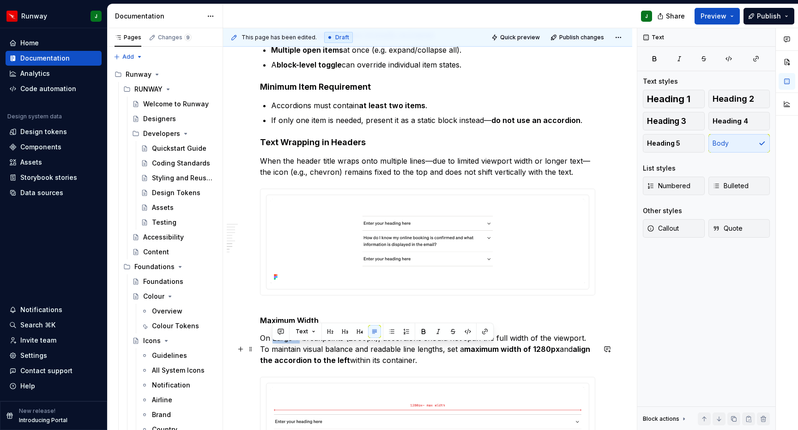
click at [298, 350] on p "On Large + breakpoints (≥960px), accordions should not span the full width of t…" at bounding box center [427, 348] width 335 height 33
click at [424, 331] on button "button" at bounding box center [423, 331] width 13 height 13
click at [320, 351] on p "On Large + breakpoints (≥960px), accordions should not span the full width of t…" at bounding box center [427, 348] width 335 height 33
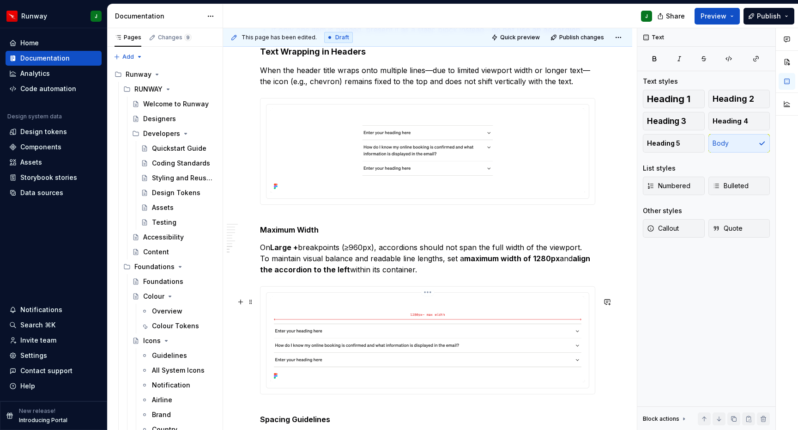
scroll to position [1687, 0]
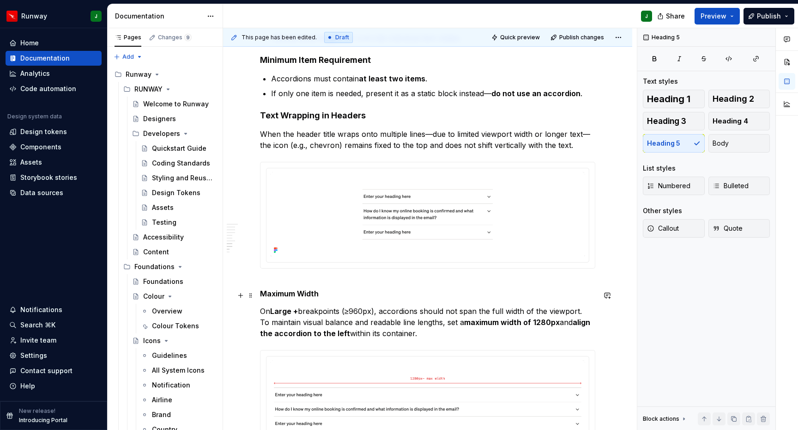
drag, startPoint x: 317, startPoint y: 304, endPoint x: 331, endPoint y: 303, distance: 13.4
click at [318, 298] on h5 "Maximum Width" at bounding box center [427, 289] width 335 height 18
drag, startPoint x: 274, startPoint y: 303, endPoint x: 254, endPoint y: 302, distance: 20.4
click at [254, 302] on html "Runway J Home Documentation Analytics Code automation Design system data Design…" at bounding box center [399, 215] width 798 height 430
click at [362, 288] on button "button" at bounding box center [363, 286] width 13 height 13
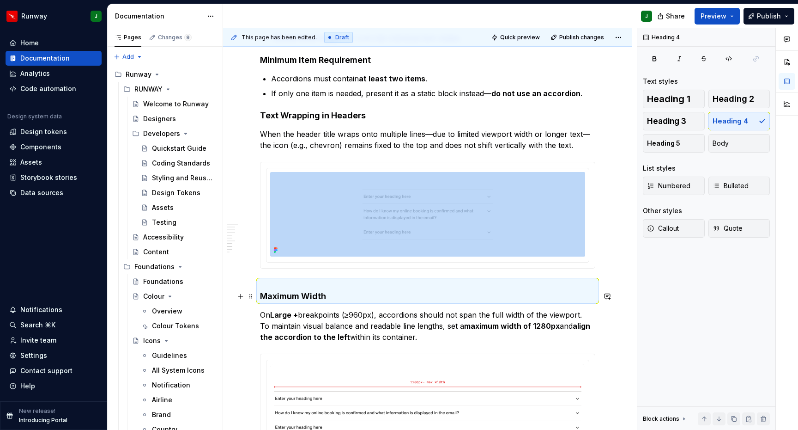
drag, startPoint x: 281, startPoint y: 294, endPoint x: 273, endPoint y: 296, distance: 8.6
click at [281, 294] on h4 "Maximum Width" at bounding box center [427, 291] width 335 height 22
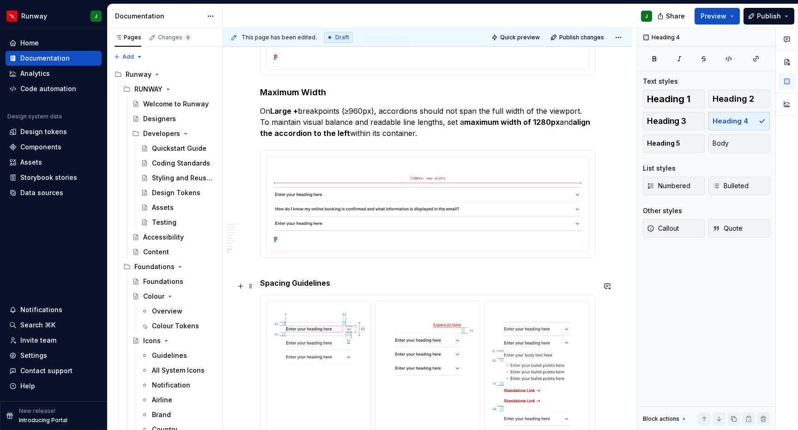
click at [319, 287] on h5 "Spacing Guidelines" at bounding box center [427, 278] width 335 height 18
click at [263, 287] on h5 "Spacing Guidelines" at bounding box center [427, 278] width 335 height 18
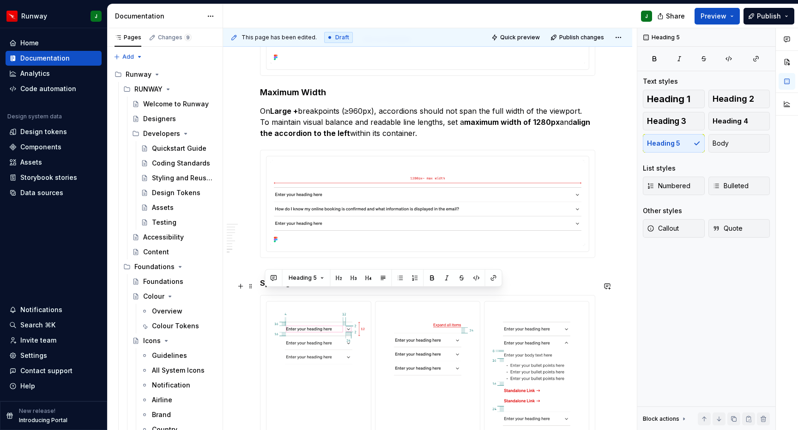
click at [262, 287] on h5 "Spacing Guidelines" at bounding box center [427, 278] width 335 height 18
drag, startPoint x: 262, startPoint y: 295, endPoint x: 364, endPoint y: 291, distance: 102.2
click at [338, 287] on h5 "Spacing Guidelines" at bounding box center [427, 278] width 335 height 18
click at [349, 279] on button "button" at bounding box center [348, 277] width 13 height 13
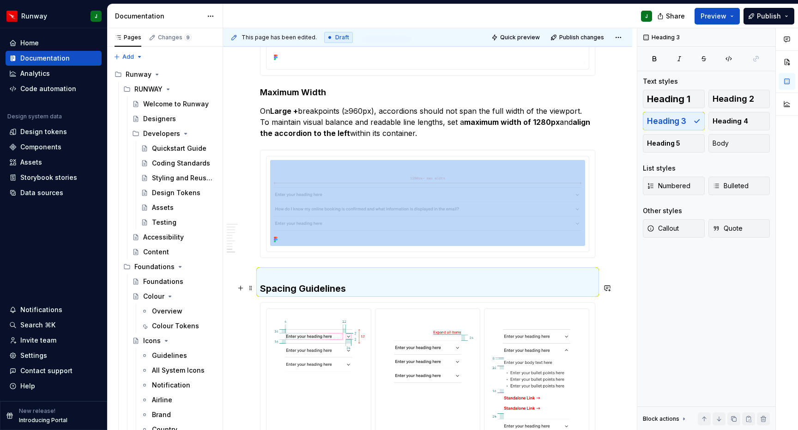
click at [262, 295] on h3 "Spacing Guidelines" at bounding box center [427, 282] width 335 height 26
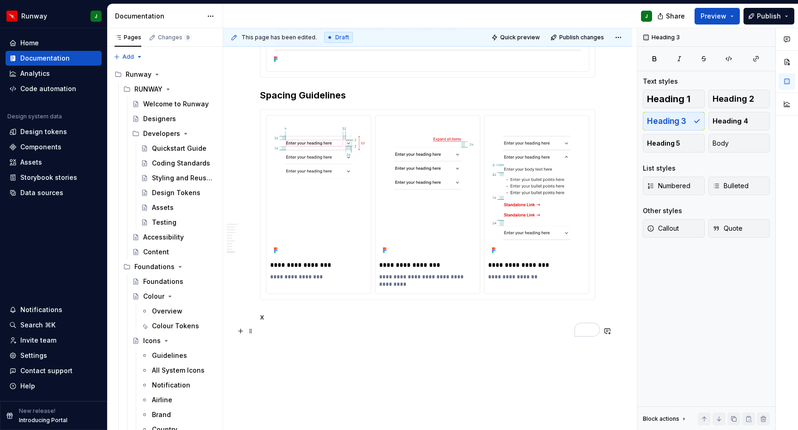
click at [291, 322] on p "x" at bounding box center [427, 316] width 335 height 11
click at [251, 332] on span at bounding box center [250, 330] width 7 height 13
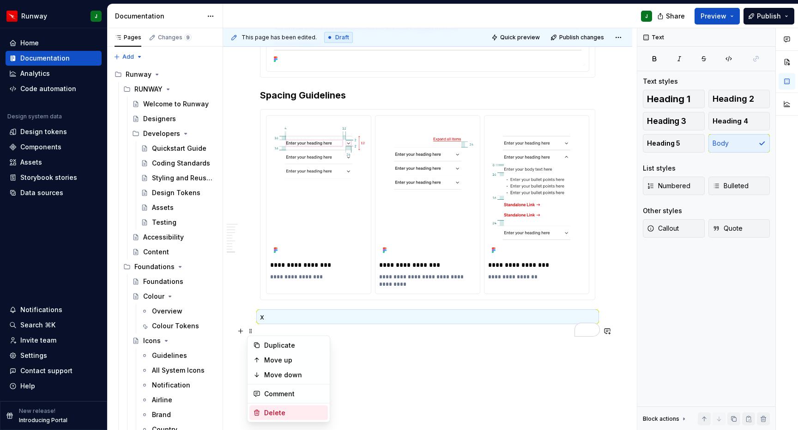
click at [280, 408] on div "Delete" at bounding box center [294, 412] width 60 height 9
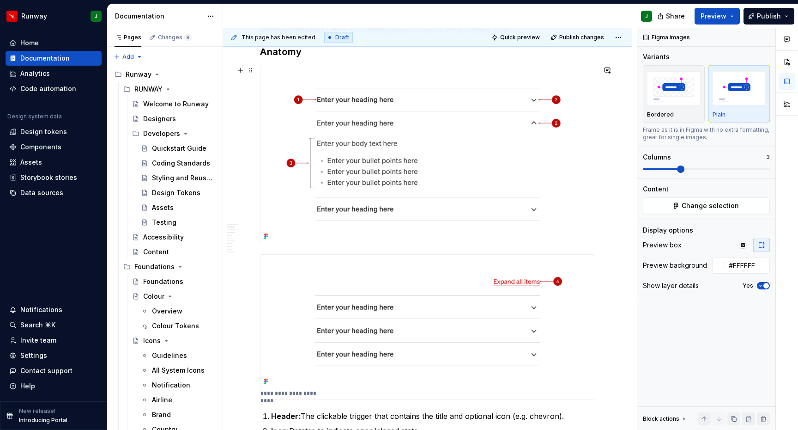
scroll to position [296, 0]
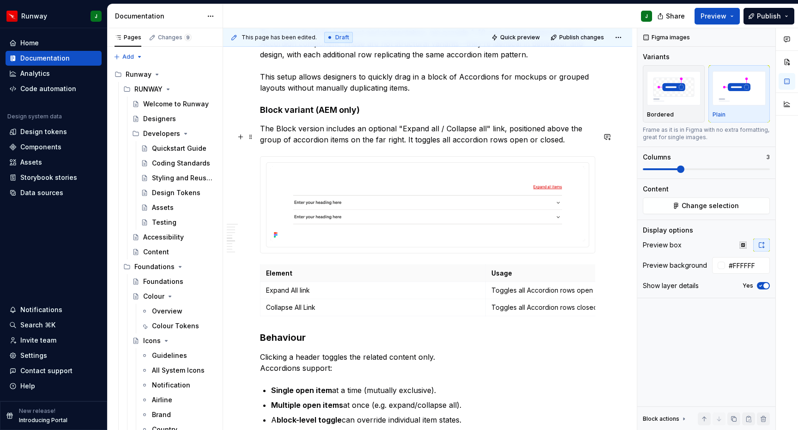
click at [566, 145] on p "The Block version includes an optional "Expand all / Collapse all" link, positi…" at bounding box center [427, 134] width 335 height 22
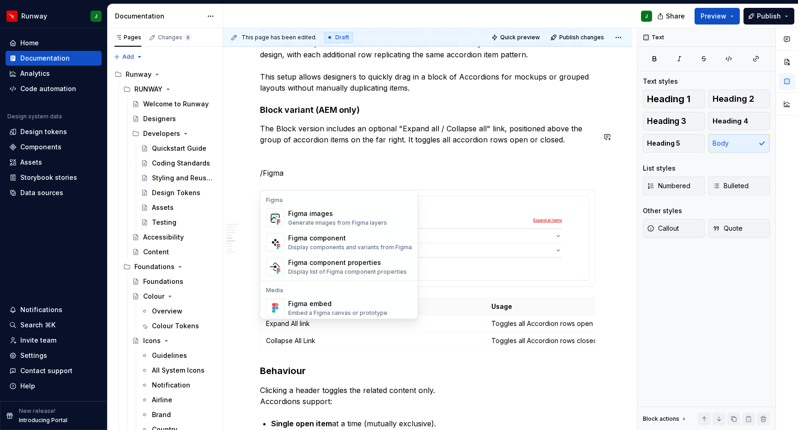
click at [299, 323] on div "Image" at bounding box center [333, 327] width 91 height 9
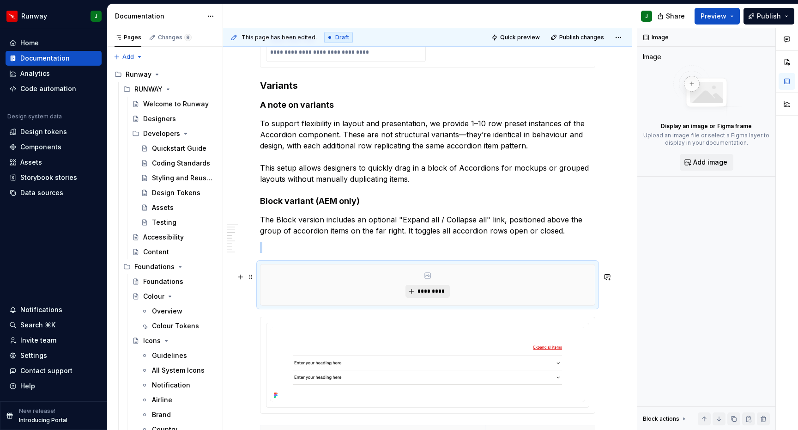
click at [433, 295] on span "*********" at bounding box center [431, 290] width 28 height 7
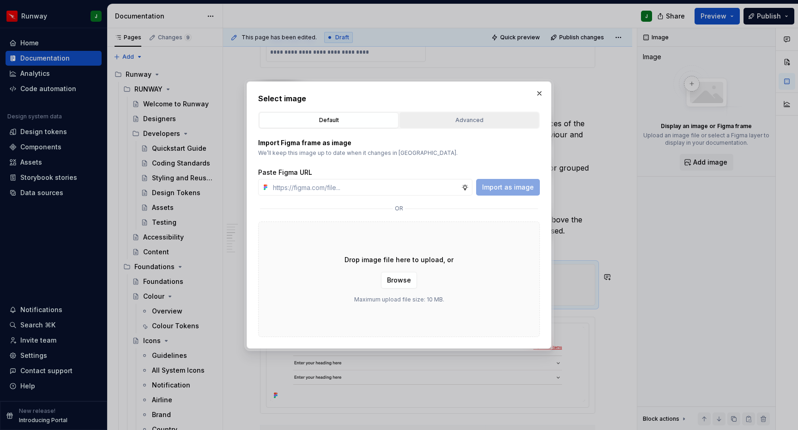
click at [450, 121] on div "Advanced" at bounding box center [469, 120] width 133 height 9
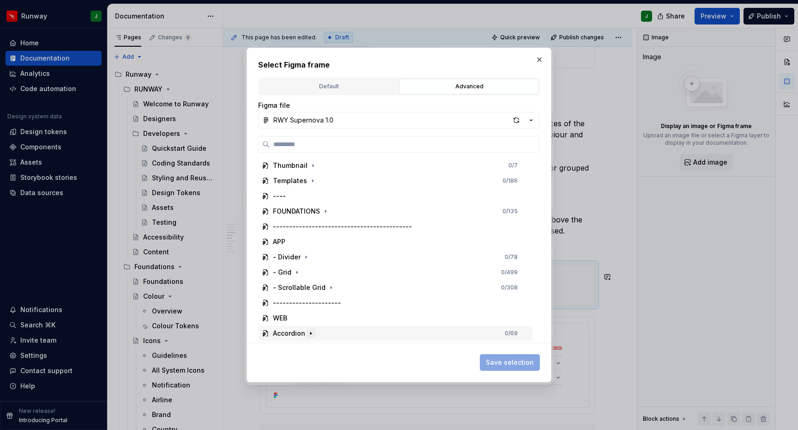
click at [311, 330] on icon "button" at bounding box center [310, 332] width 7 height 7
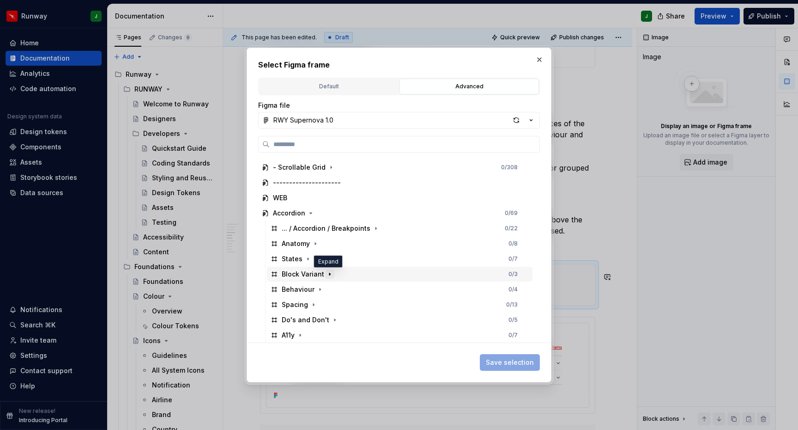
click at [329, 273] on icon "button" at bounding box center [329, 274] width 1 height 2
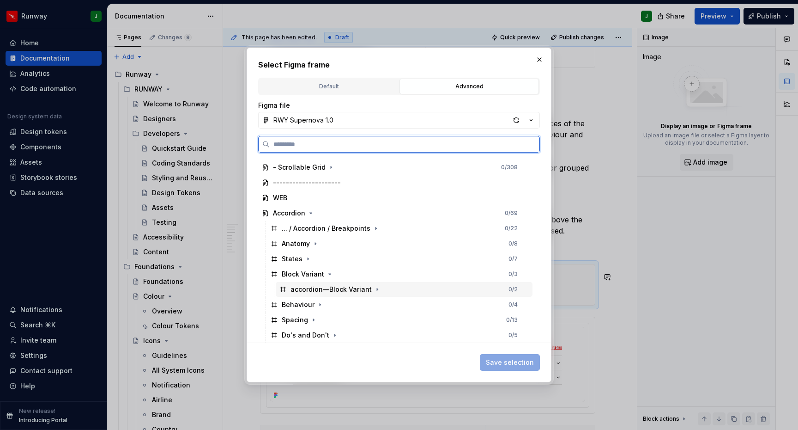
click at [500, 288] on div "accordion—Block Variant 0 / 2" at bounding box center [404, 289] width 257 height 15
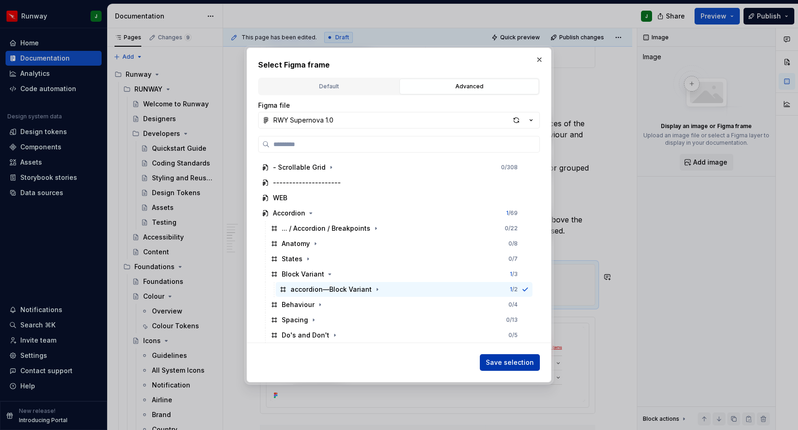
click at [508, 361] on span "Save selection" at bounding box center [510, 362] width 48 height 9
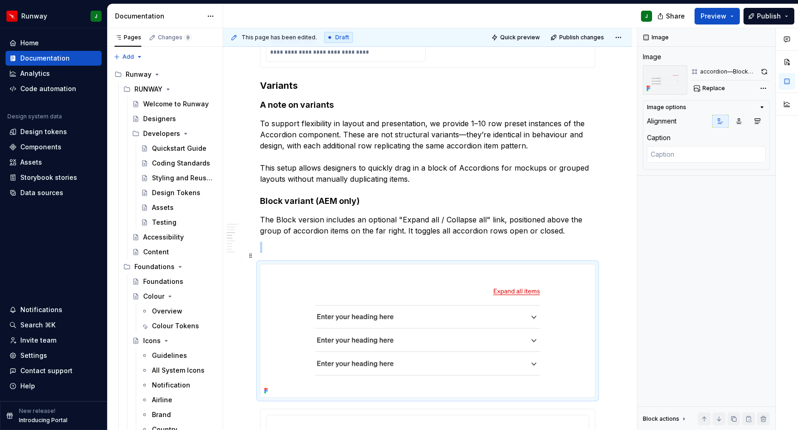
scroll to position [1118, 0]
click at [300, 253] on p "To enrich screen reader interactions, please activate Accessibility in Grammarl…" at bounding box center [427, 247] width 335 height 11
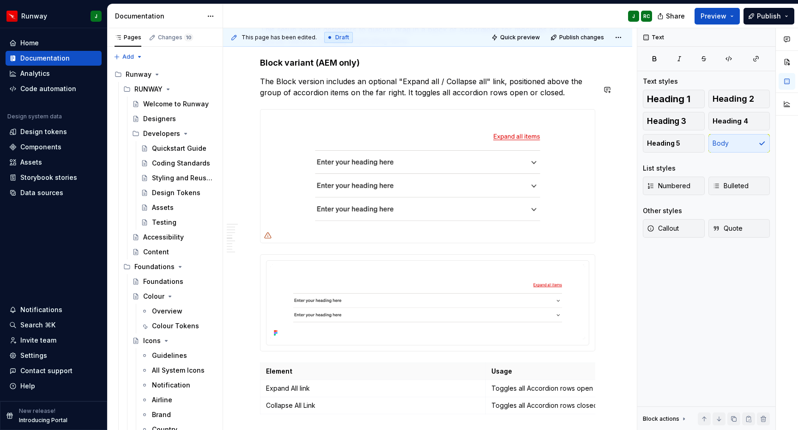
scroll to position [1245, 0]
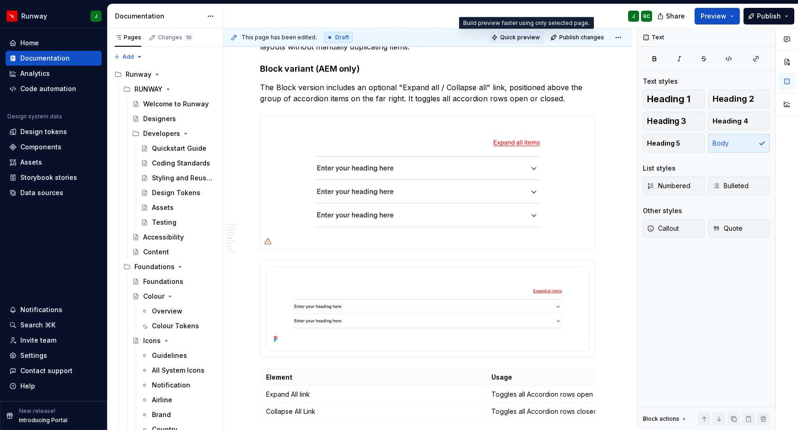
click at [516, 35] on span "Quick preview" at bounding box center [520, 37] width 40 height 7
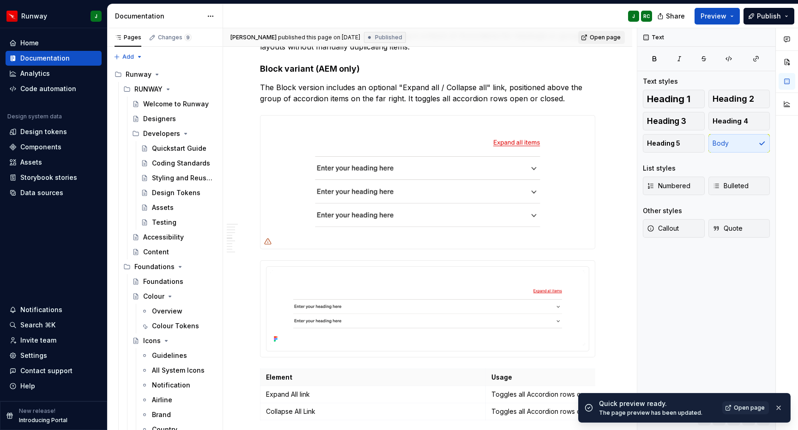
click at [604, 38] on span "Open page" at bounding box center [605, 37] width 31 height 7
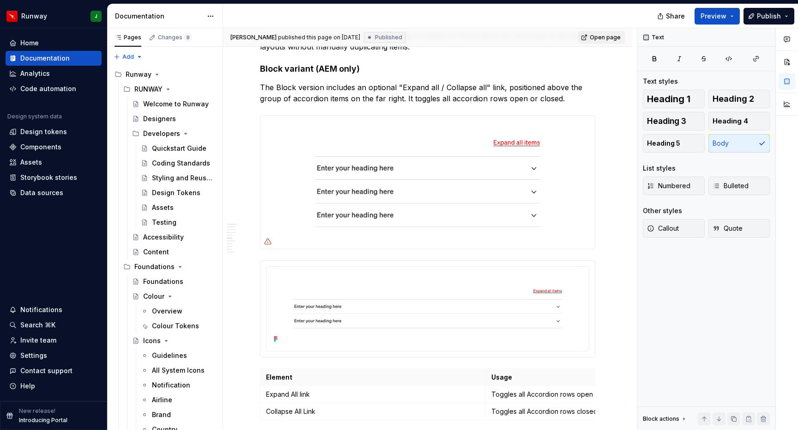
type textarea "*"
